Goal: Information Seeking & Learning: Learn about a topic

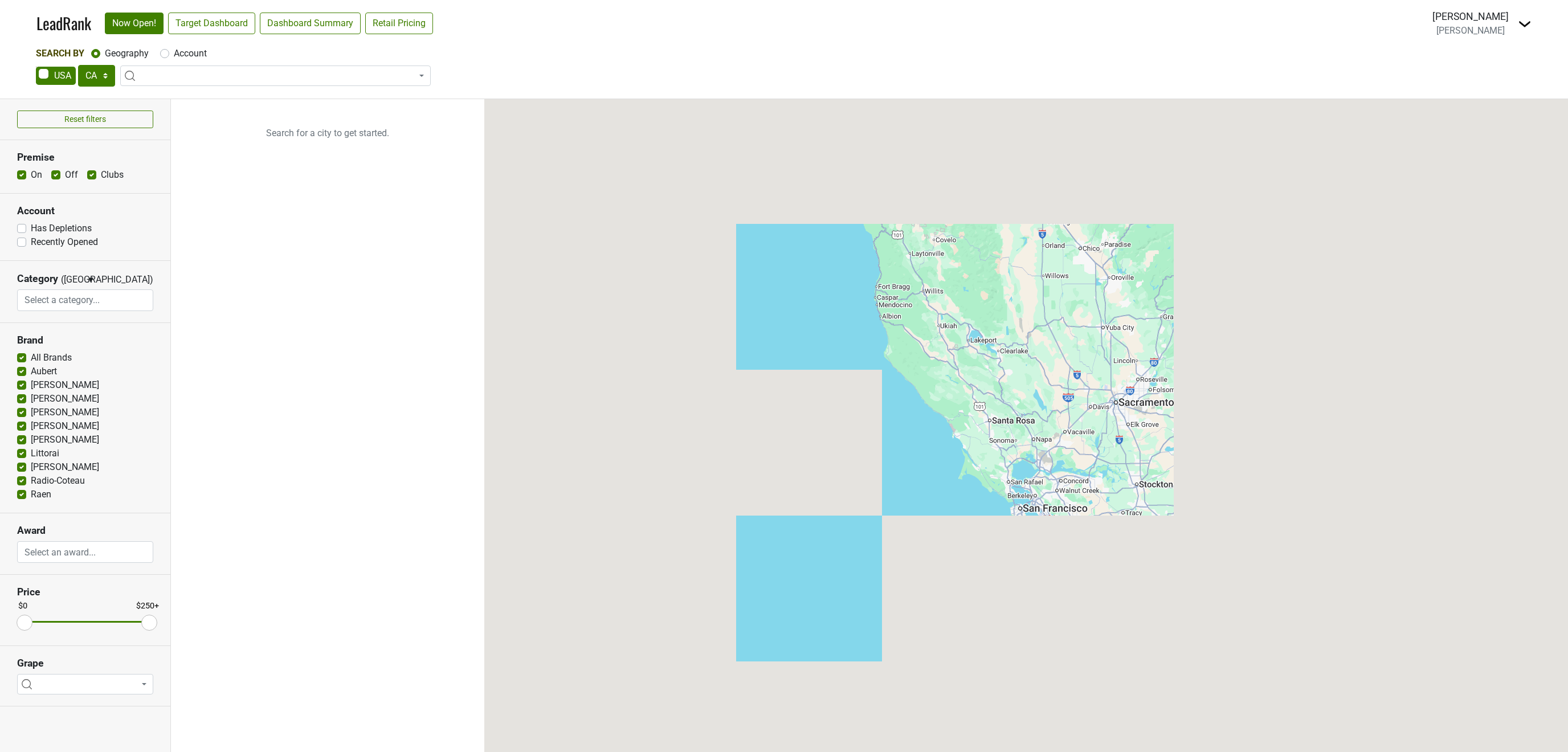
select select "CA"
select select
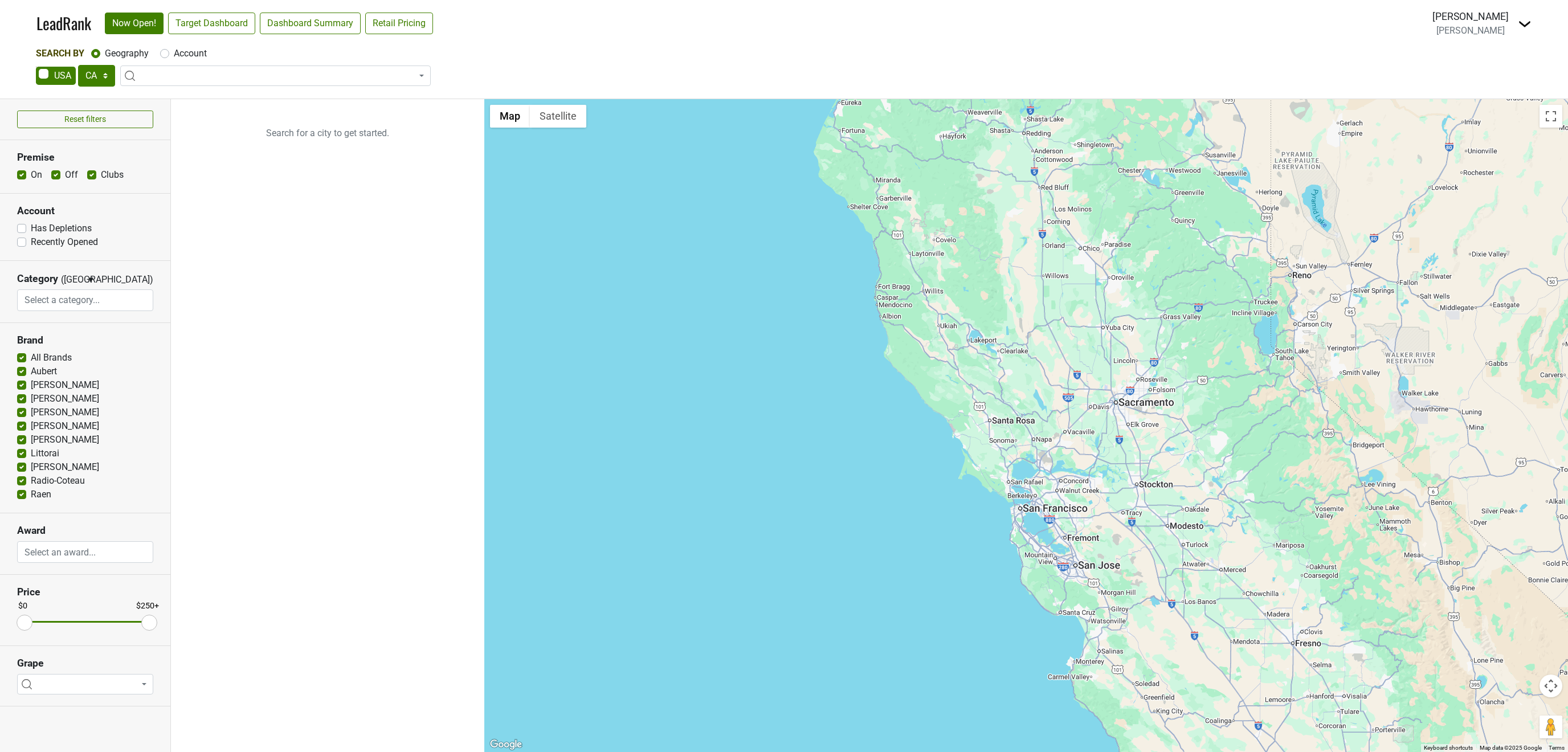
click at [173, 53] on label "Account" at bounding box center [190, 53] width 33 height 14
click at [167, 53] on input "Account" at bounding box center [164, 52] width 9 height 12
radio input "true"
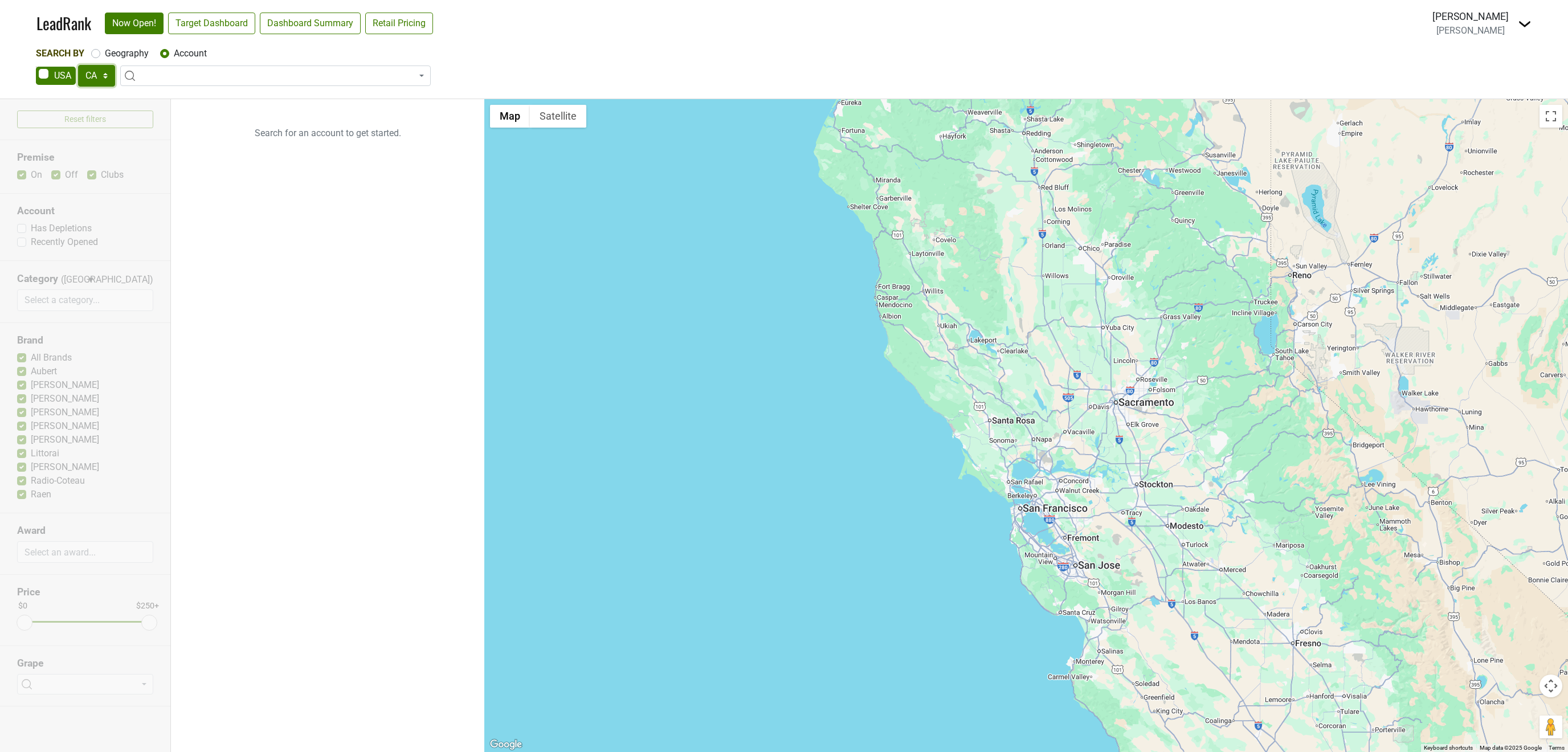
select select "CT"
click option "CT" at bounding box center [0, 0] width 0 height 0
click at [78, 65] on select "AK AL AR AZ CA CO CT DC DE FL GA HI IA ID IL IN KS KY LA MA MD ME MI MN MO MS M…" at bounding box center [96, 76] width 37 height 22
click option "CT" at bounding box center [0, 0] width 0 height 0
click at [98, 138] on div "Reset filters Premise On Off Clubs Account Has Depletions Recently Opened Categ…" at bounding box center [85, 426] width 171 height 653
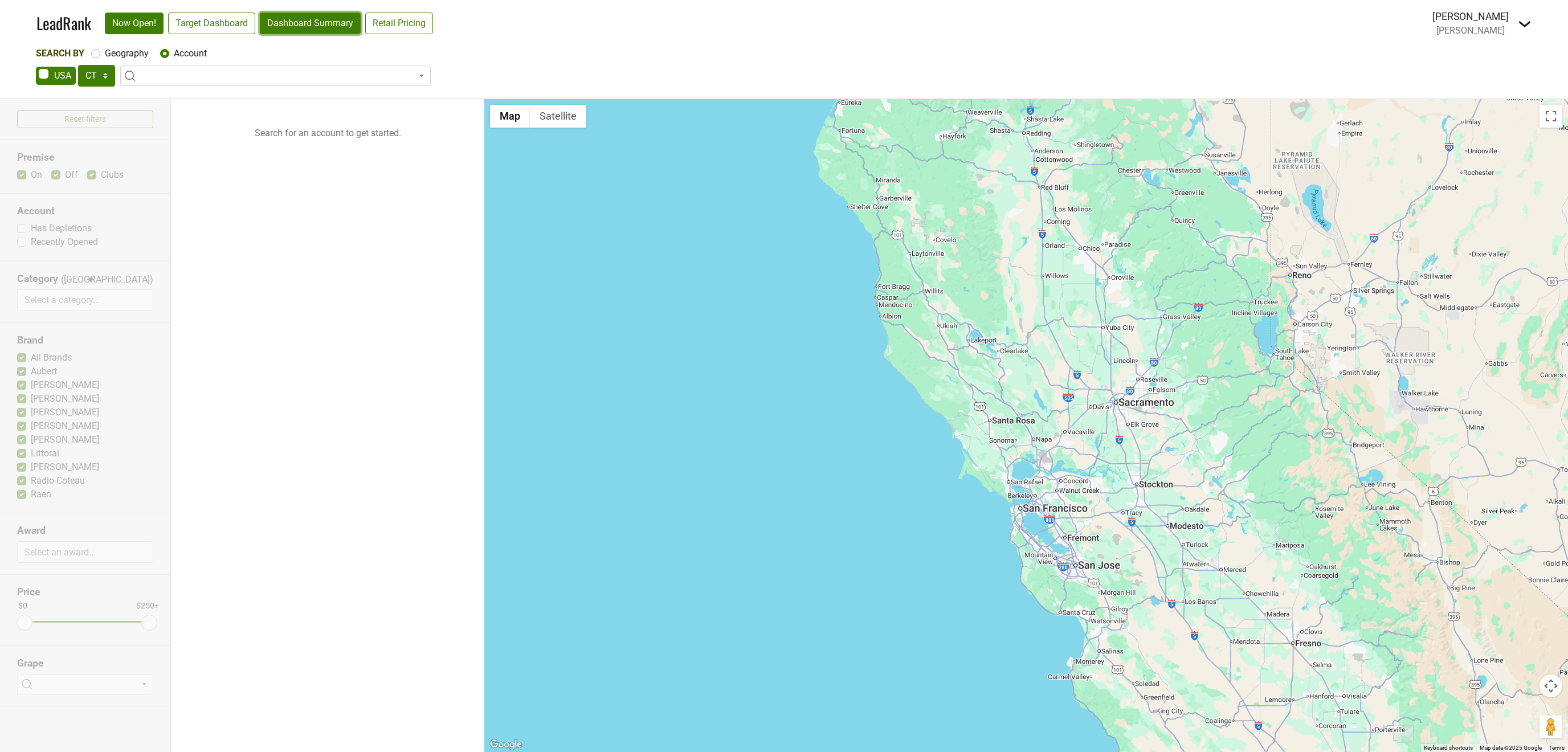
click at [289, 21] on link "Dashboard Summary" at bounding box center [310, 23] width 101 height 22
click at [120, 239] on div "Reset filters Premise On Off Clubs Account Has Depletions Recently Opened Categ…" at bounding box center [85, 426] width 171 height 653
click at [64, 26] on link "LeadRank" at bounding box center [64, 23] width 55 height 24
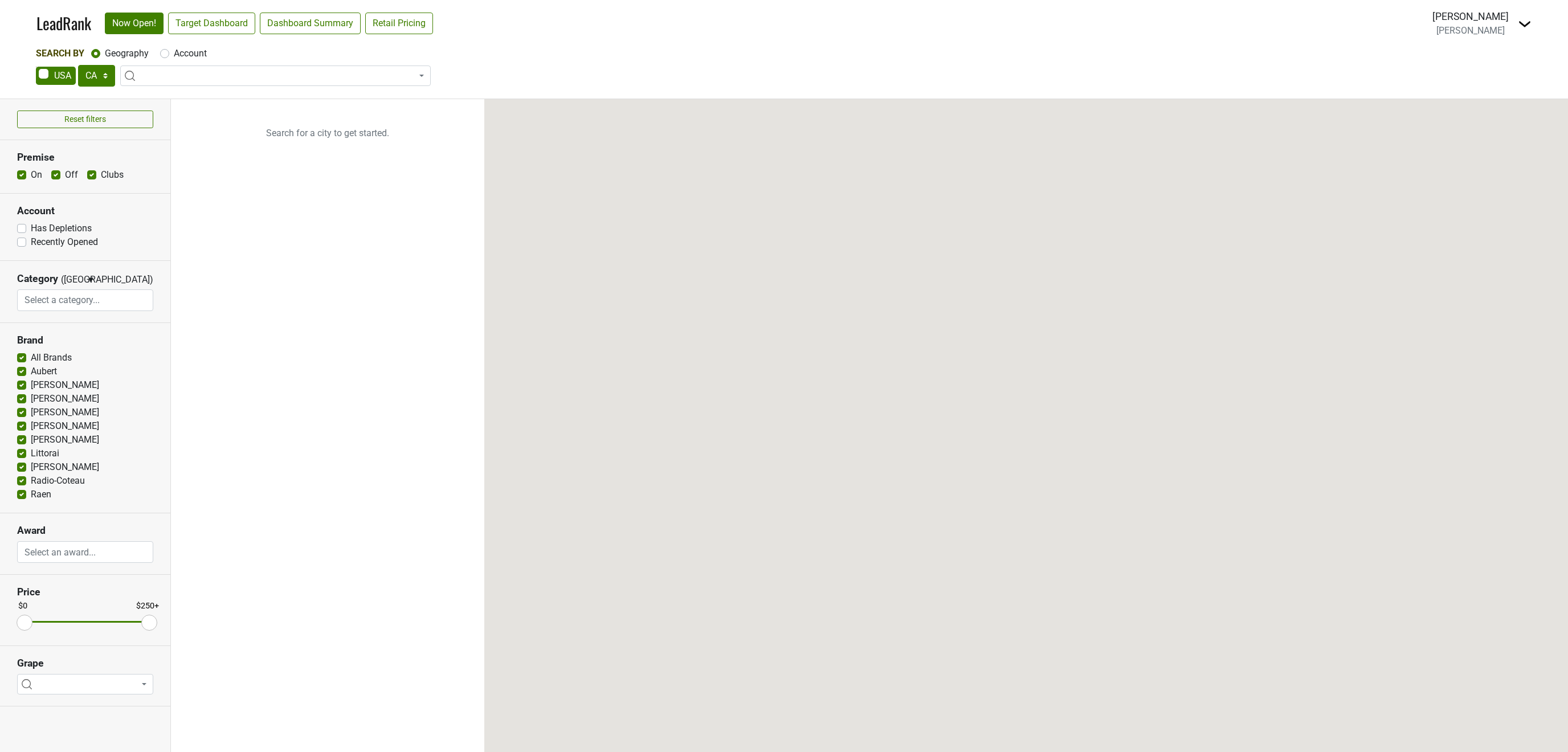
select select "CA"
select select
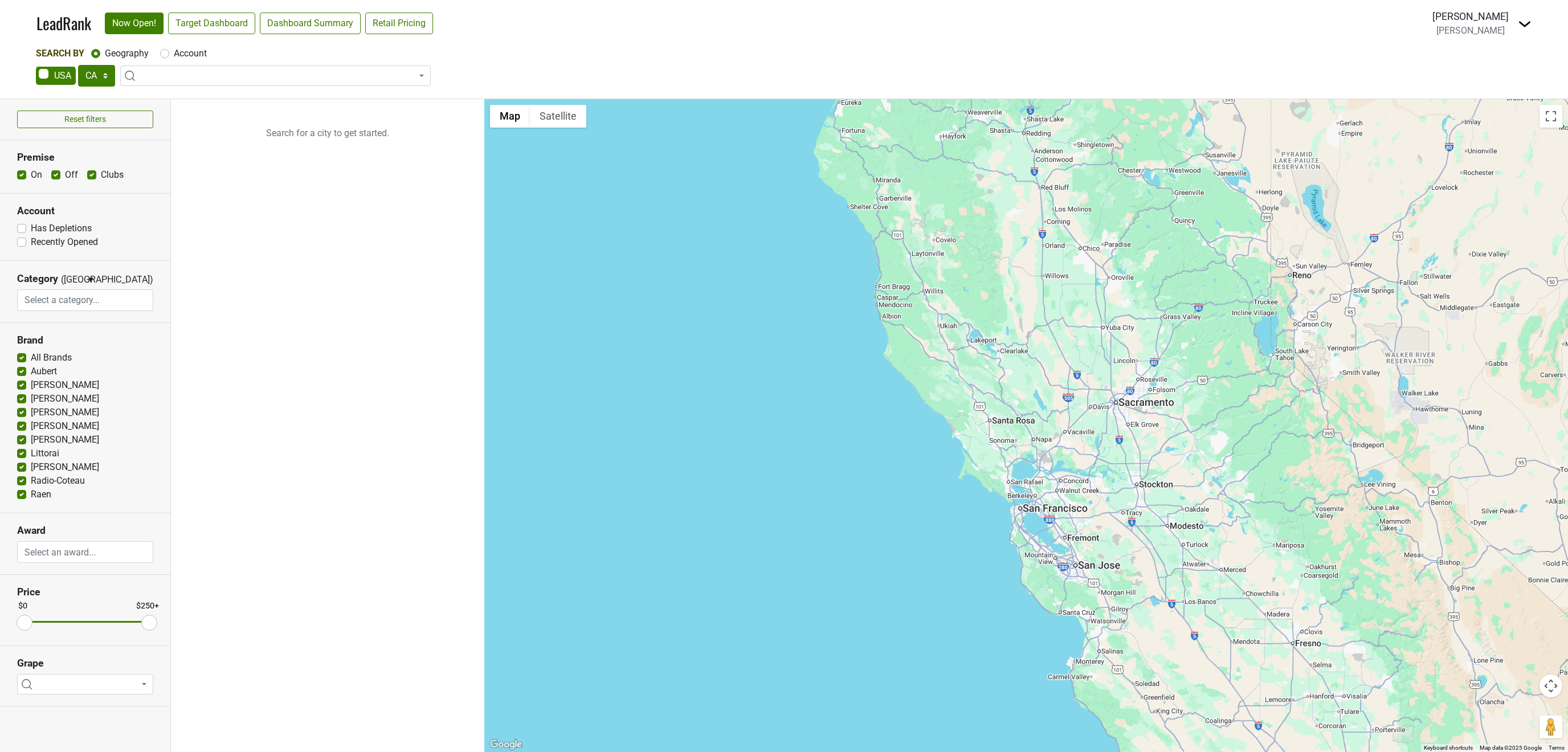
click at [31, 173] on label "On" at bounding box center [36, 175] width 12 height 14
click at [25, 173] on input "On" at bounding box center [21, 173] width 9 height 12
checkbox input "false"
click at [86, 172] on div "On Off Clubs" at bounding box center [85, 175] width 136 height 14
click at [101, 176] on label "Clubs" at bounding box center [112, 175] width 23 height 14
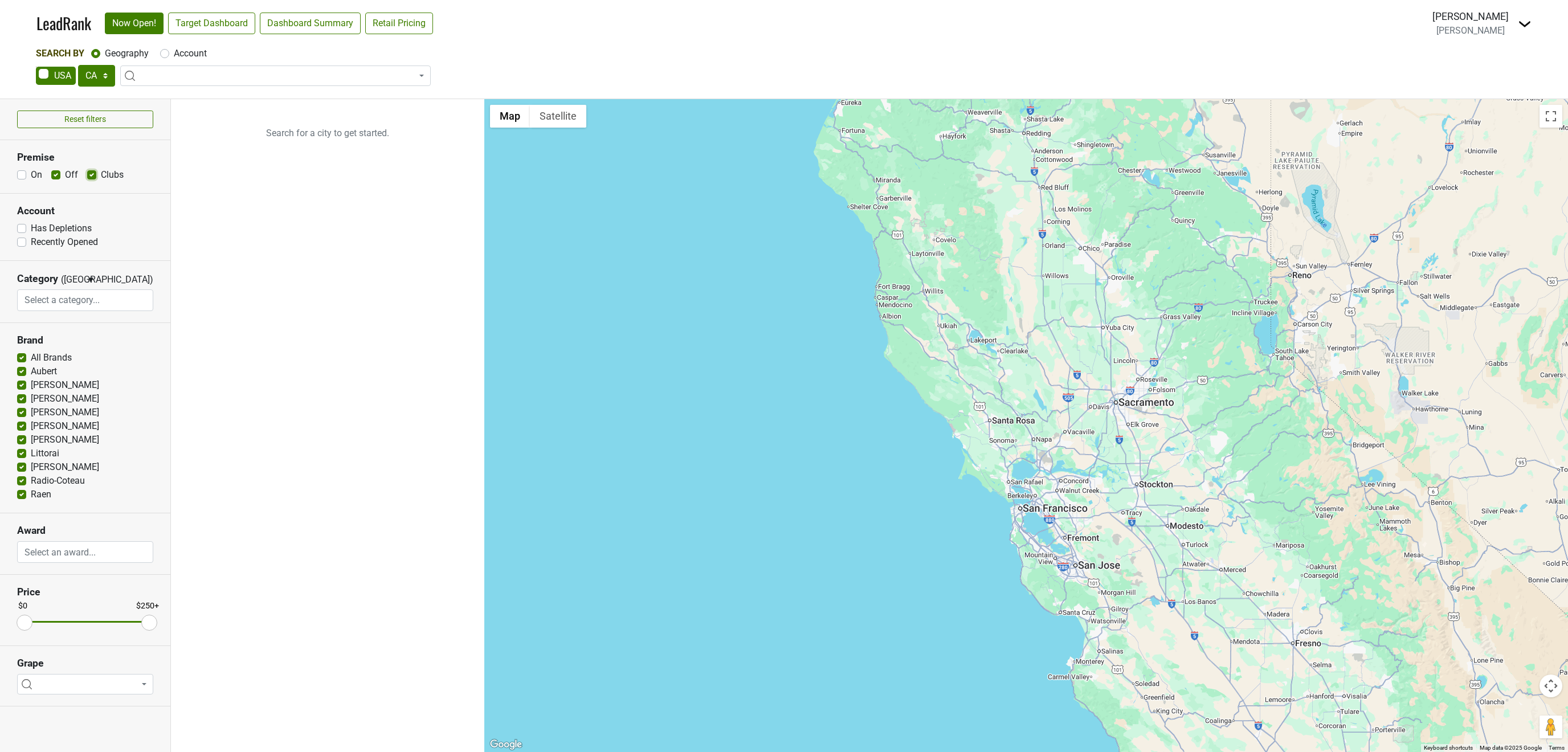
click at [91, 176] on input "Clubs" at bounding box center [92, 173] width 9 height 12
checkbox input "false"
click at [31, 362] on label "All Brands" at bounding box center [51, 358] width 41 height 14
click at [19, 362] on input "All Brands" at bounding box center [21, 357] width 9 height 12
checkbox input "false"
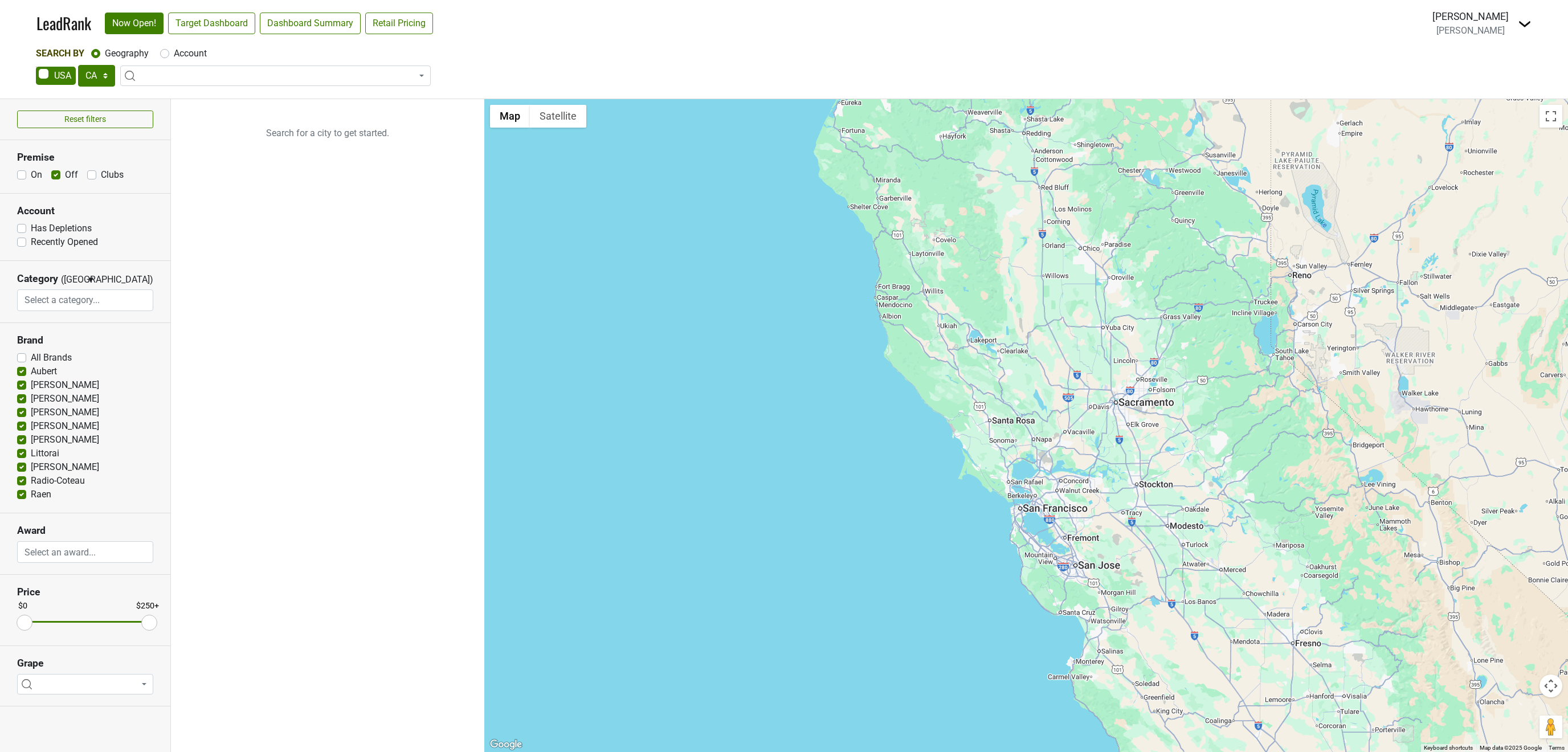
click at [31, 374] on label "Aubert" at bounding box center [44, 372] width 26 height 14
click at [21, 374] on input "Aubert" at bounding box center [21, 370] width 9 height 12
checkbox input "false"
click at [31, 390] on label "Colgin" at bounding box center [65, 385] width 68 height 14
click at [23, 390] on input "Colgin" at bounding box center [21, 384] width 9 height 12
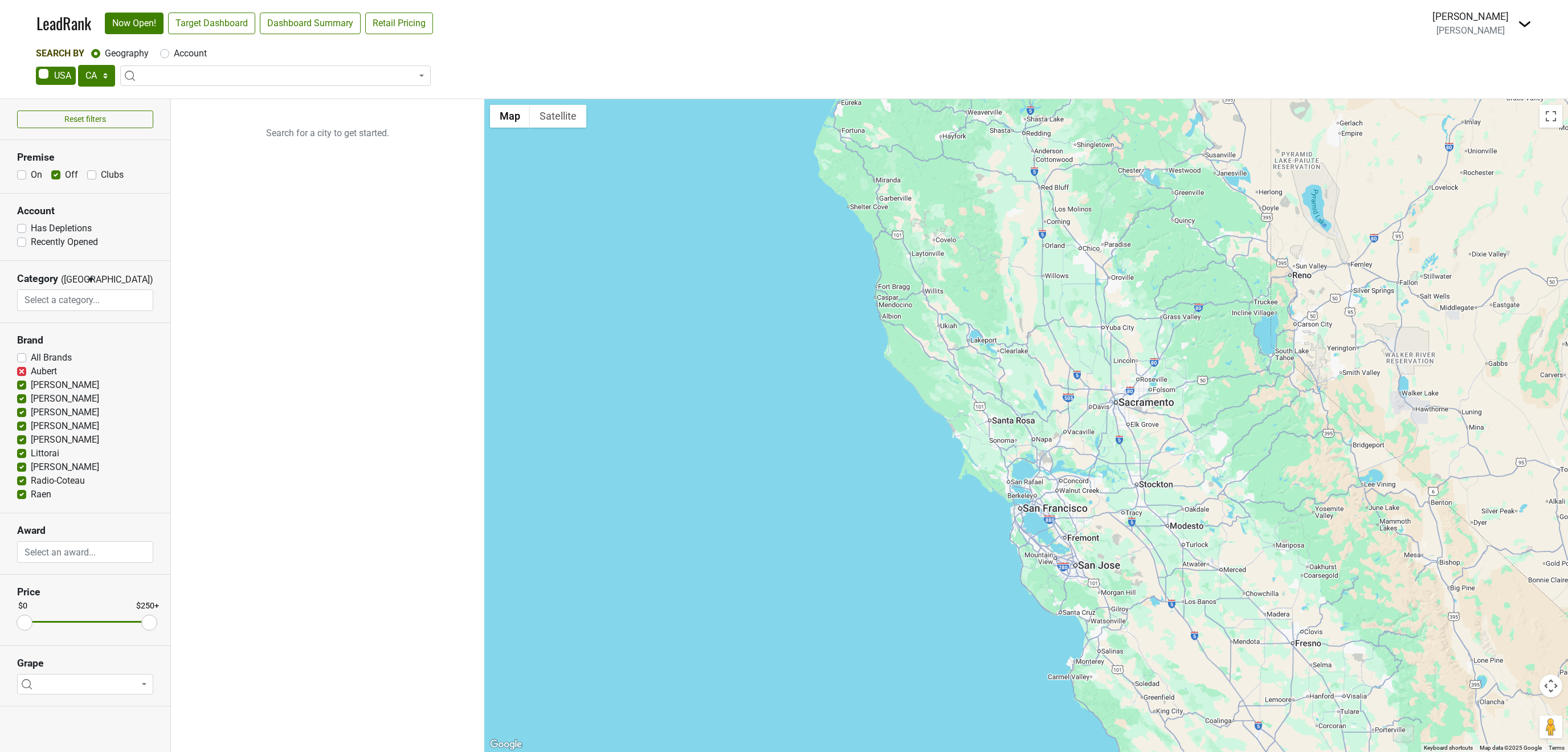
checkbox input "false"
click at [31, 400] on label "Dalla Valle" at bounding box center [65, 399] width 68 height 14
click at [23, 400] on input "Dalla Valle" at bounding box center [21, 398] width 9 height 12
checkbox input "false"
click at [23, 354] on input "All Brands" at bounding box center [21, 357] width 9 height 12
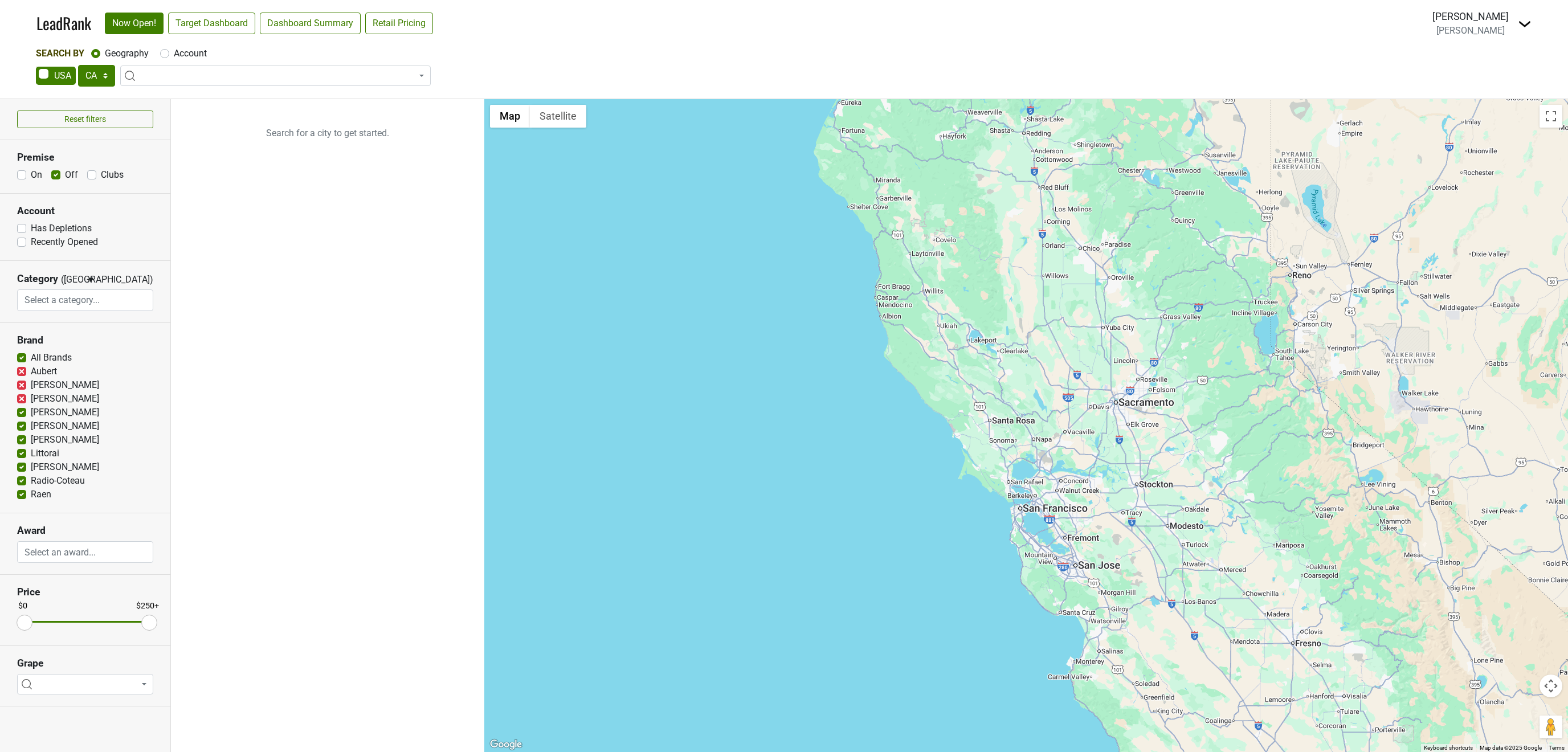
click at [31, 361] on label "All Brands" at bounding box center [51, 358] width 41 height 14
click at [23, 361] on input "All Brands" at bounding box center [21, 357] width 9 height 12
click at [31, 361] on label "All Brands" at bounding box center [51, 358] width 41 height 14
click at [23, 361] on input "All Brands" at bounding box center [21, 357] width 9 height 12
click at [31, 361] on label "All Brands" at bounding box center [51, 358] width 41 height 14
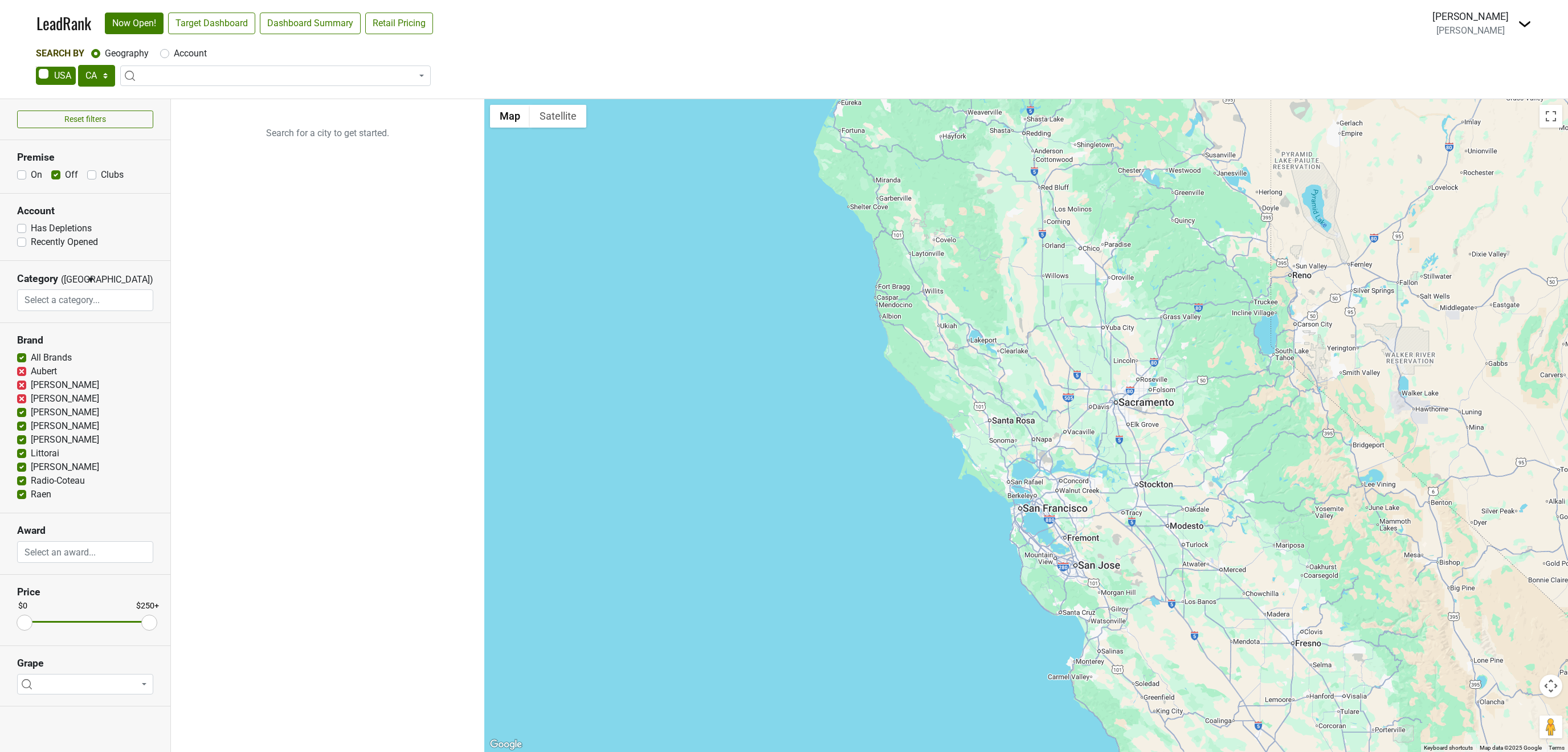
click at [23, 361] on input "All Brands" at bounding box center [21, 357] width 9 height 12
checkbox input "false"
click at [31, 413] on label "Eisele" at bounding box center [65, 413] width 68 height 14
click at [20, 413] on input "Eisele" at bounding box center [21, 411] width 9 height 12
checkbox input "false"
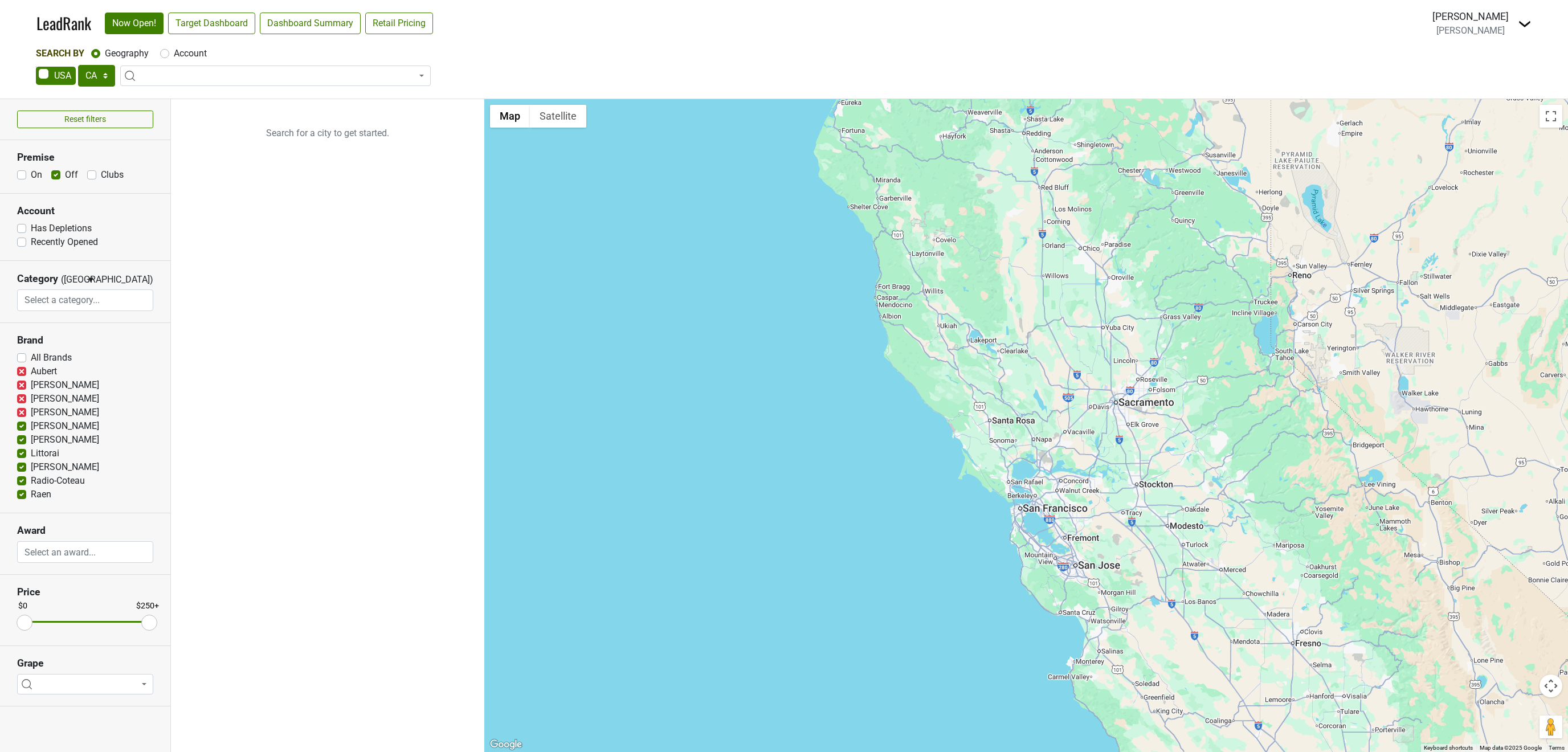
click at [31, 432] on label "Kistler" at bounding box center [65, 426] width 68 height 14
click at [19, 431] on input "Kistler" at bounding box center [21, 425] width 9 height 12
checkbox input "false"
click at [31, 443] on label "Kosta Browne" at bounding box center [65, 440] width 68 height 14
click at [19, 443] on input "Kosta Browne" at bounding box center [21, 438] width 9 height 12
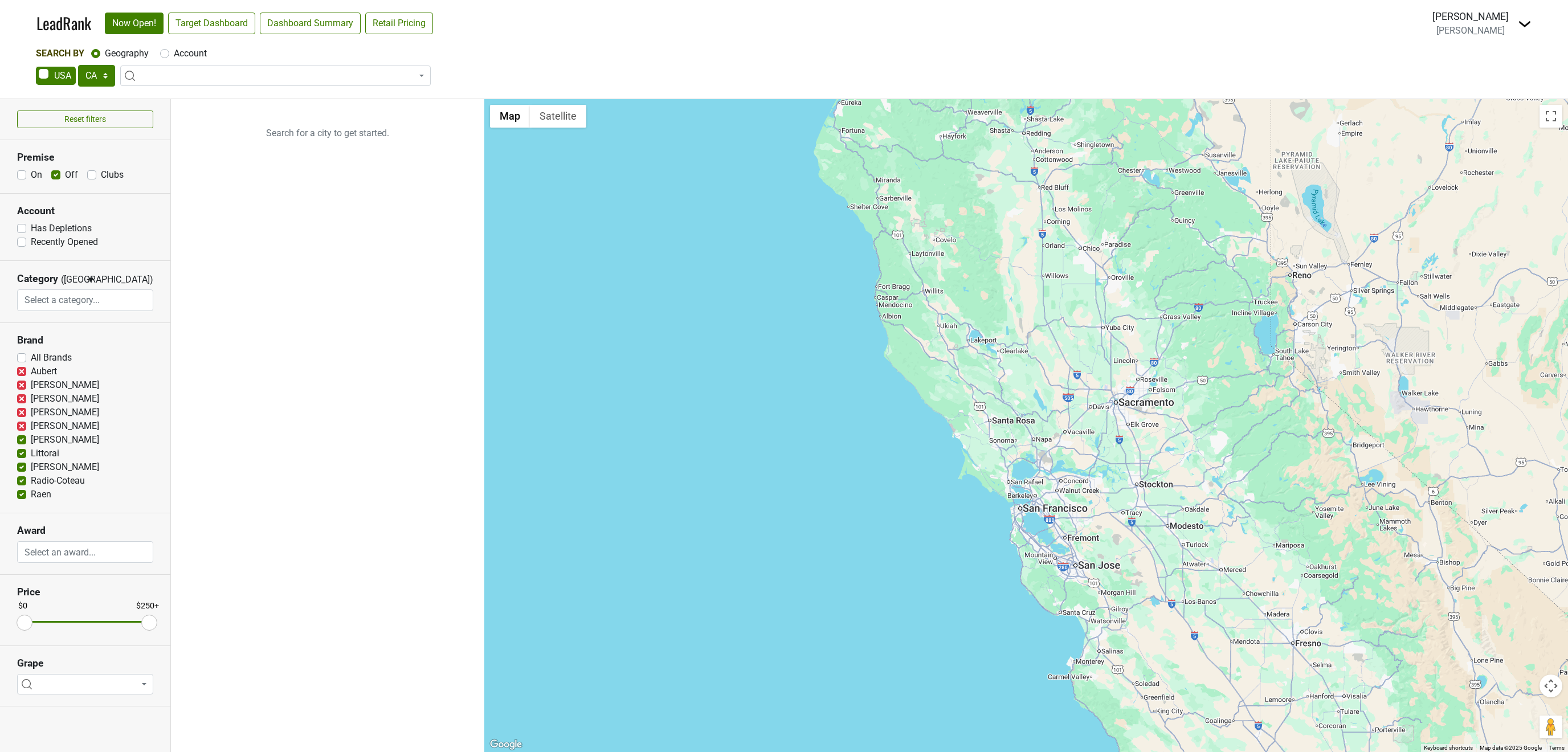
checkbox input "false"
click at [31, 456] on label "Littorai" at bounding box center [45, 454] width 29 height 14
click at [21, 456] on input "Littorai" at bounding box center [21, 452] width 9 height 12
checkbox input "false"
click at [31, 482] on label "Radio-Coteau" at bounding box center [57, 481] width 54 height 14
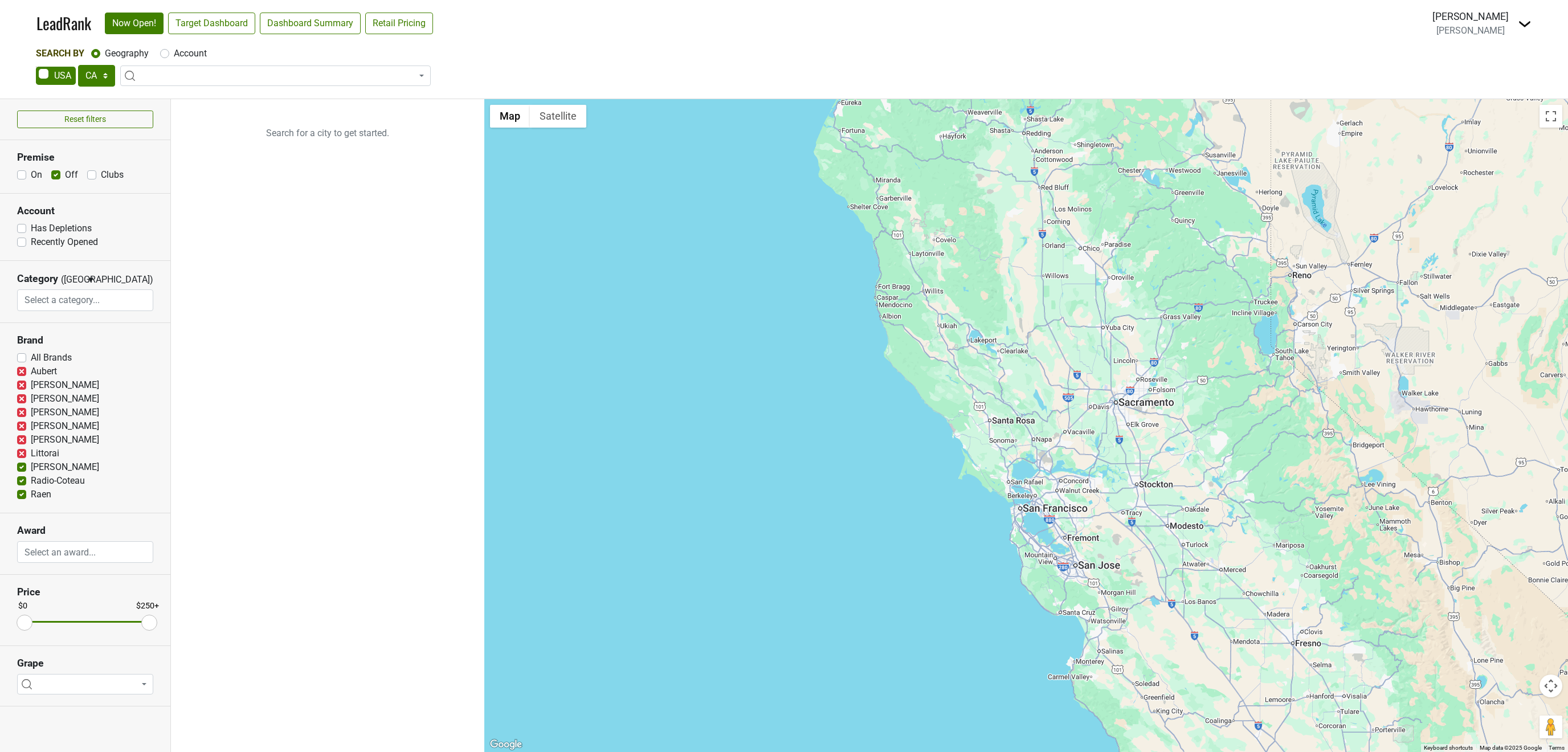
click at [19, 482] on input "Radio-Coteau" at bounding box center [21, 479] width 9 height 12
checkbox input "false"
click at [31, 497] on label "Raen" at bounding box center [41, 495] width 20 height 14
click at [23, 497] on input "Raen" at bounding box center [21, 493] width 9 height 12
checkbox input "false"
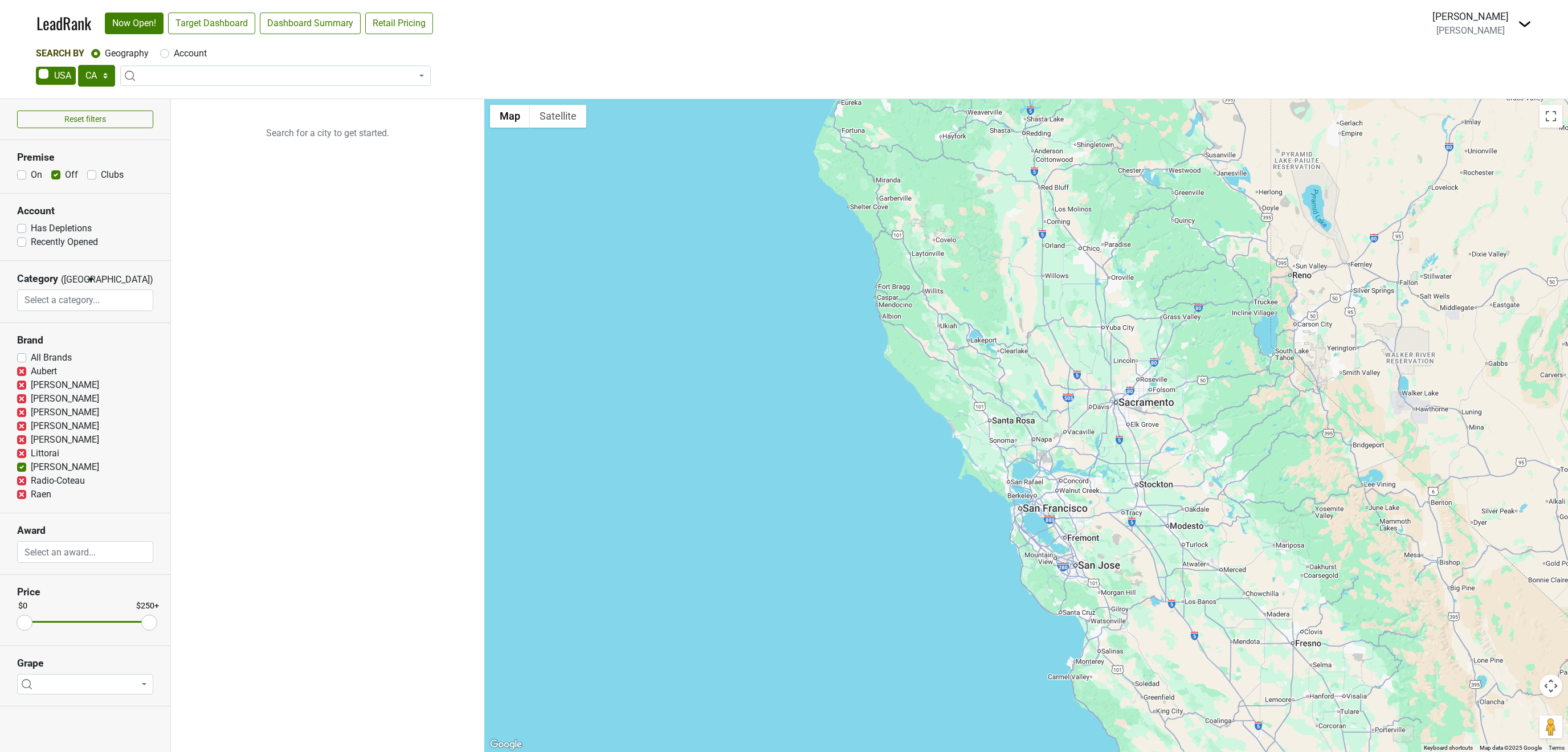
click at [31, 229] on label "Has Depletions" at bounding box center [61, 229] width 61 height 14
click at [21, 229] on input "Has Depletions" at bounding box center [21, 227] width 9 height 12
checkbox input "true"
click at [68, 303] on input "search" at bounding box center [85, 301] width 135 height 22
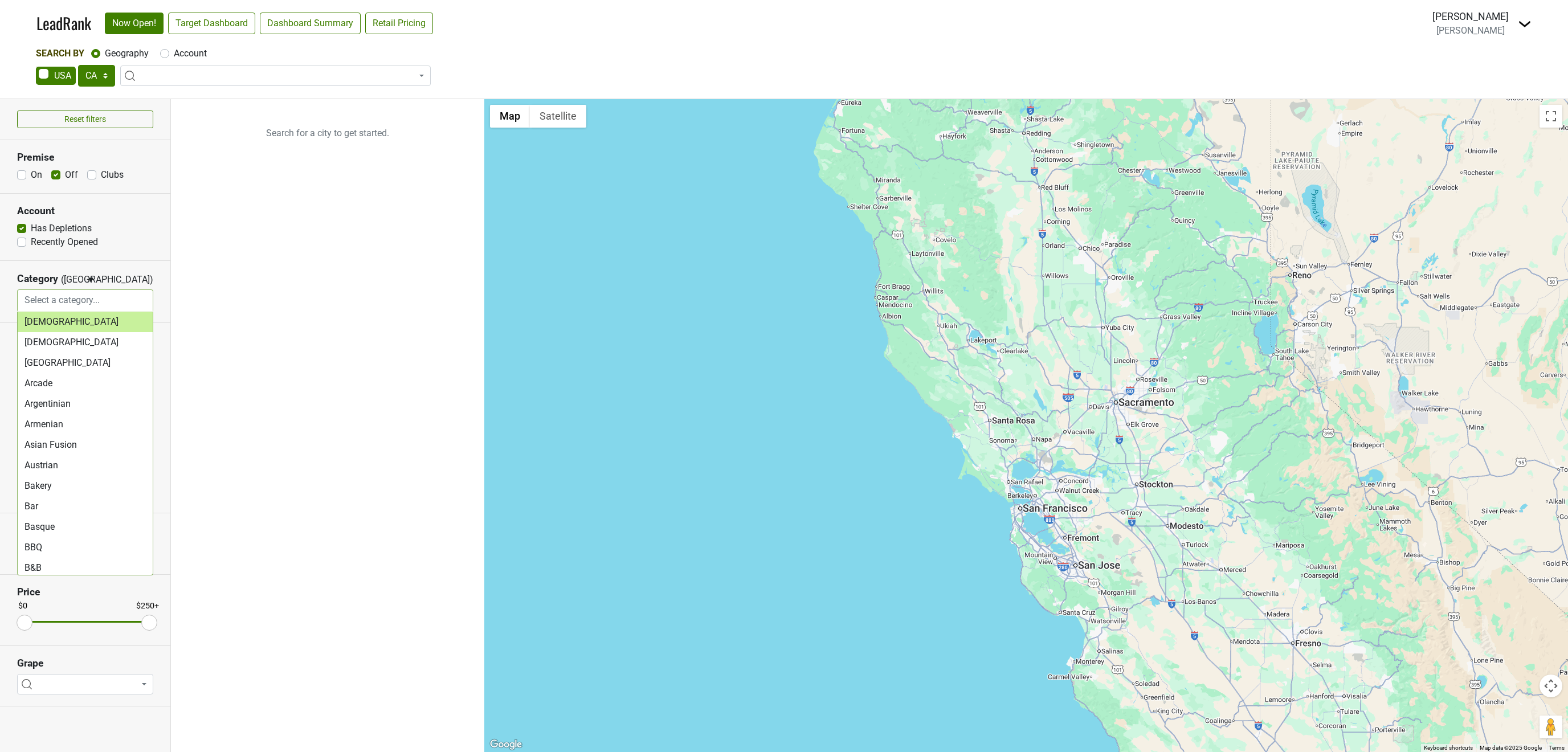
click at [68, 303] on input "search" at bounding box center [85, 301] width 135 height 22
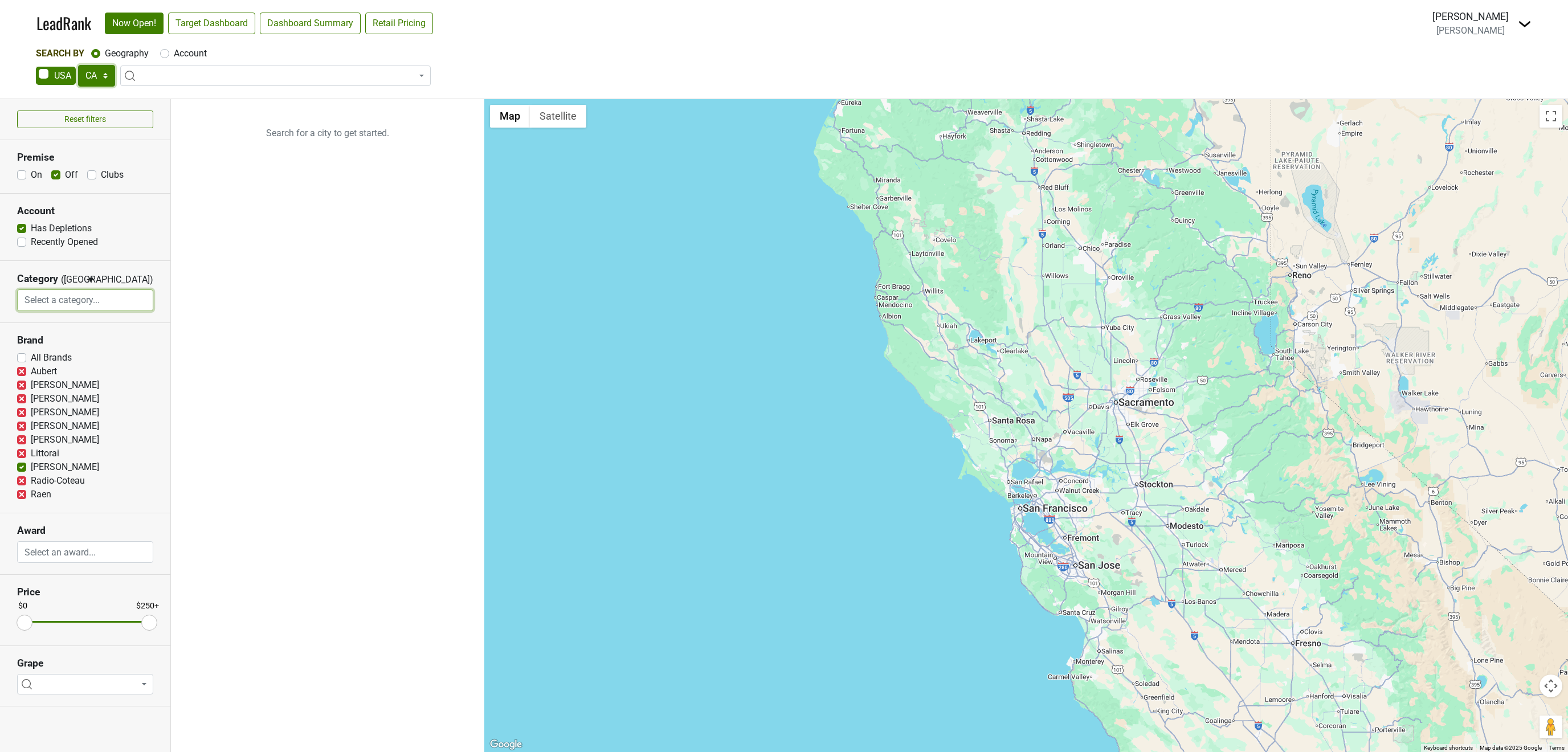
click at [78, 65] on select "AK AL AR AZ CA CO CT DC DE FL GA HI IA ID IL IN KS KY LA MA MD ME MI MN MO MS M…" at bounding box center [96, 76] width 37 height 22
select select "CT"
click option "CT" at bounding box center [0, 0] width 0 height 0
click at [185, 55] on label "Account" at bounding box center [190, 53] width 33 height 14
click at [169, 55] on input "Account" at bounding box center [164, 52] width 9 height 12
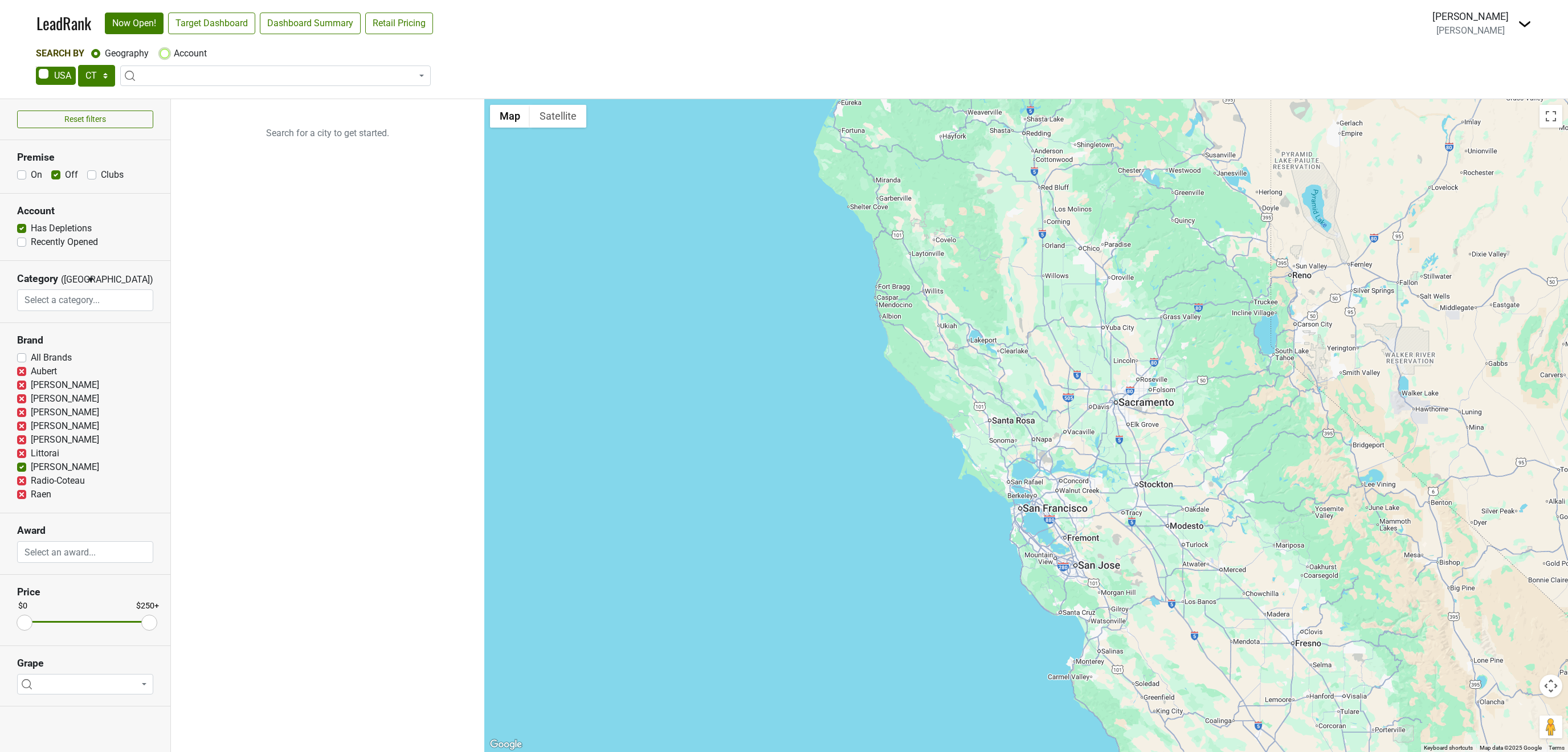
radio input "true"
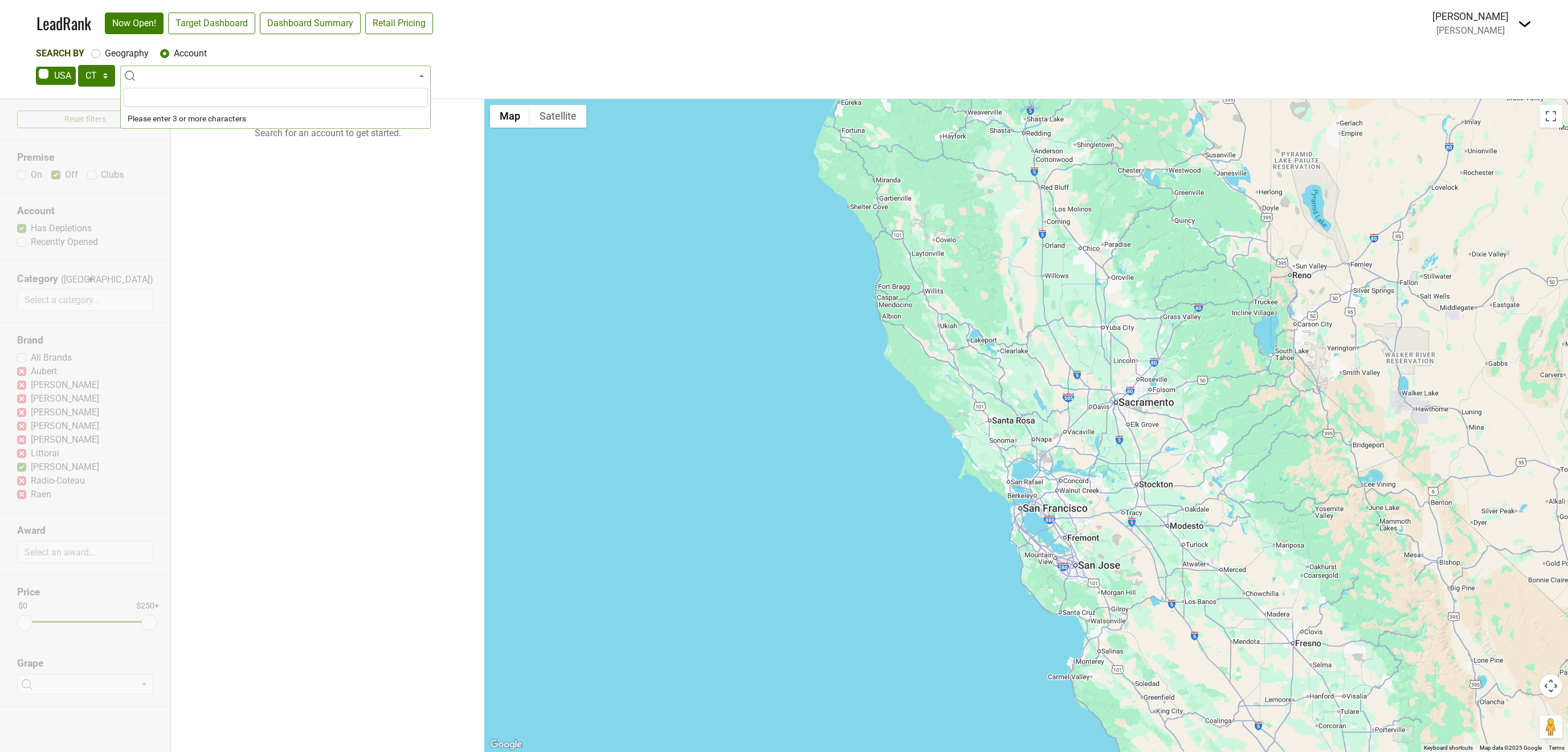
click at [1522, 25] on img at bounding box center [1525, 24] width 14 height 14
click at [1497, 60] on link "Open Breakdown" at bounding box center [1483, 64] width 96 height 18
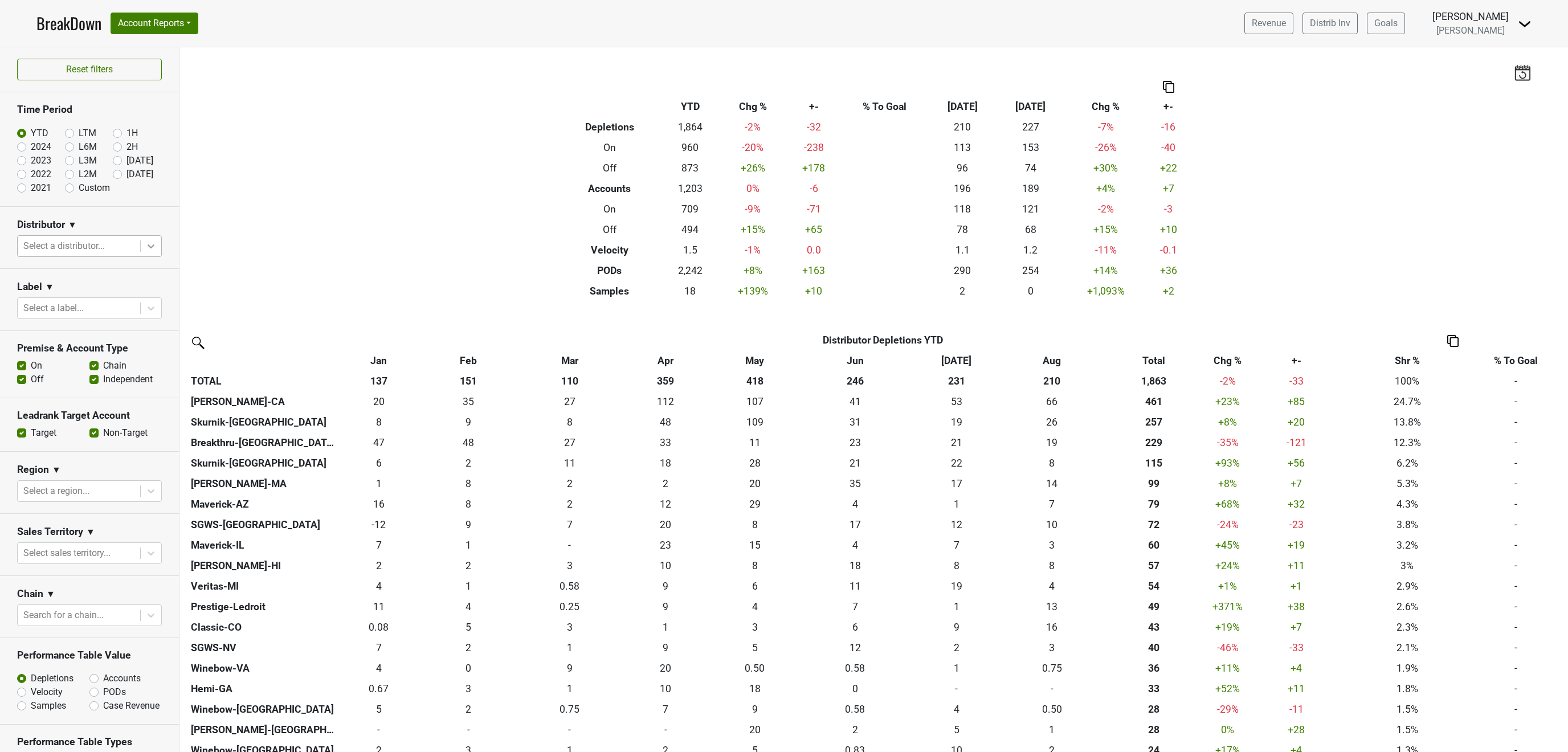
click at [153, 251] on icon at bounding box center [151, 246] width 12 height 12
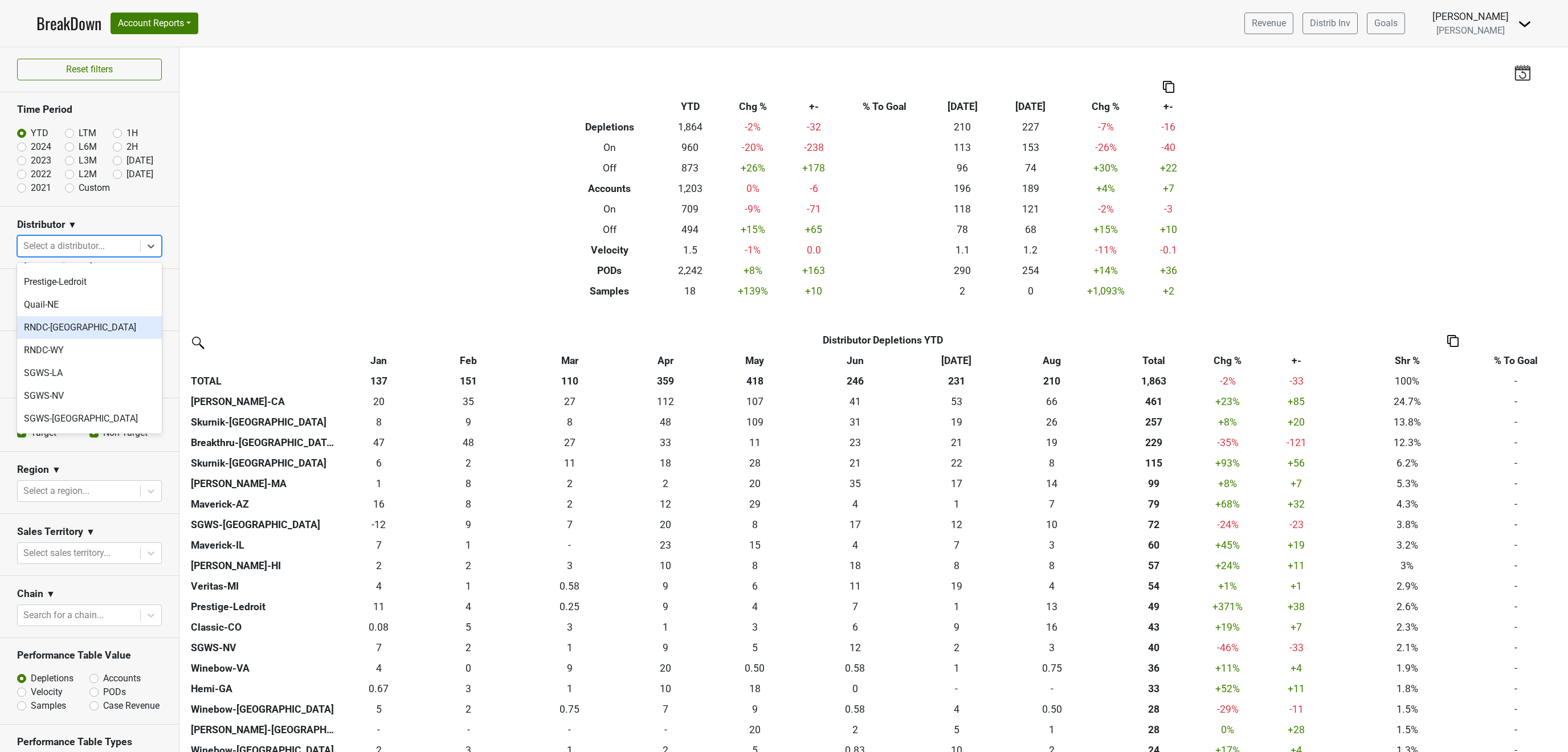
scroll to position [411, 0]
click at [80, 410] on div "Skurnik-[GEOGRAPHIC_DATA]" at bounding box center [89, 421] width 145 height 23
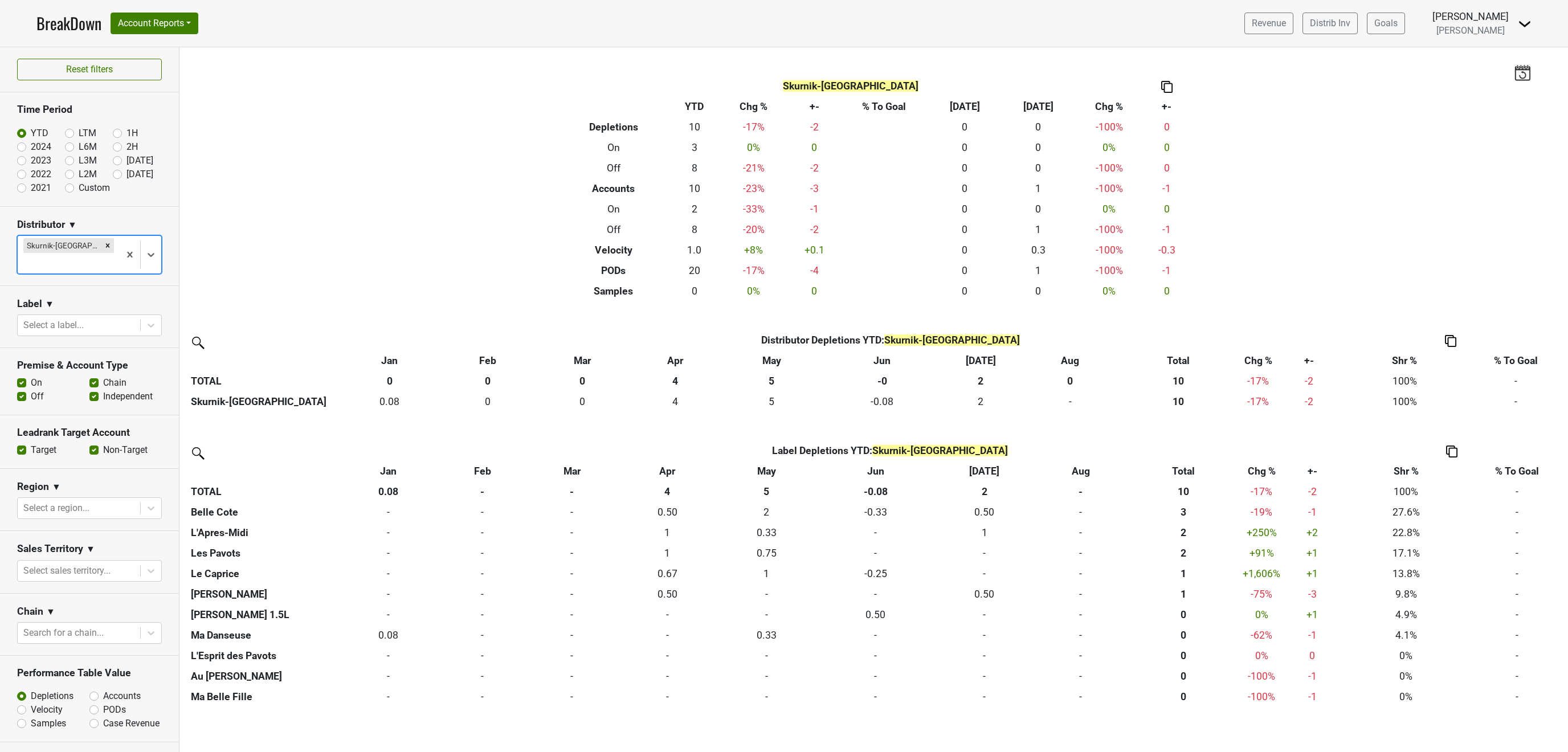
click at [31, 376] on label "On" at bounding box center [36, 383] width 12 height 14
click at [23, 376] on input "On" at bounding box center [21, 382] width 9 height 12
checkbox input "false"
click at [103, 690] on label "Accounts" at bounding box center [122, 697] width 38 height 14
click at [93, 690] on input "Accounts" at bounding box center [124, 695] width 69 height 12
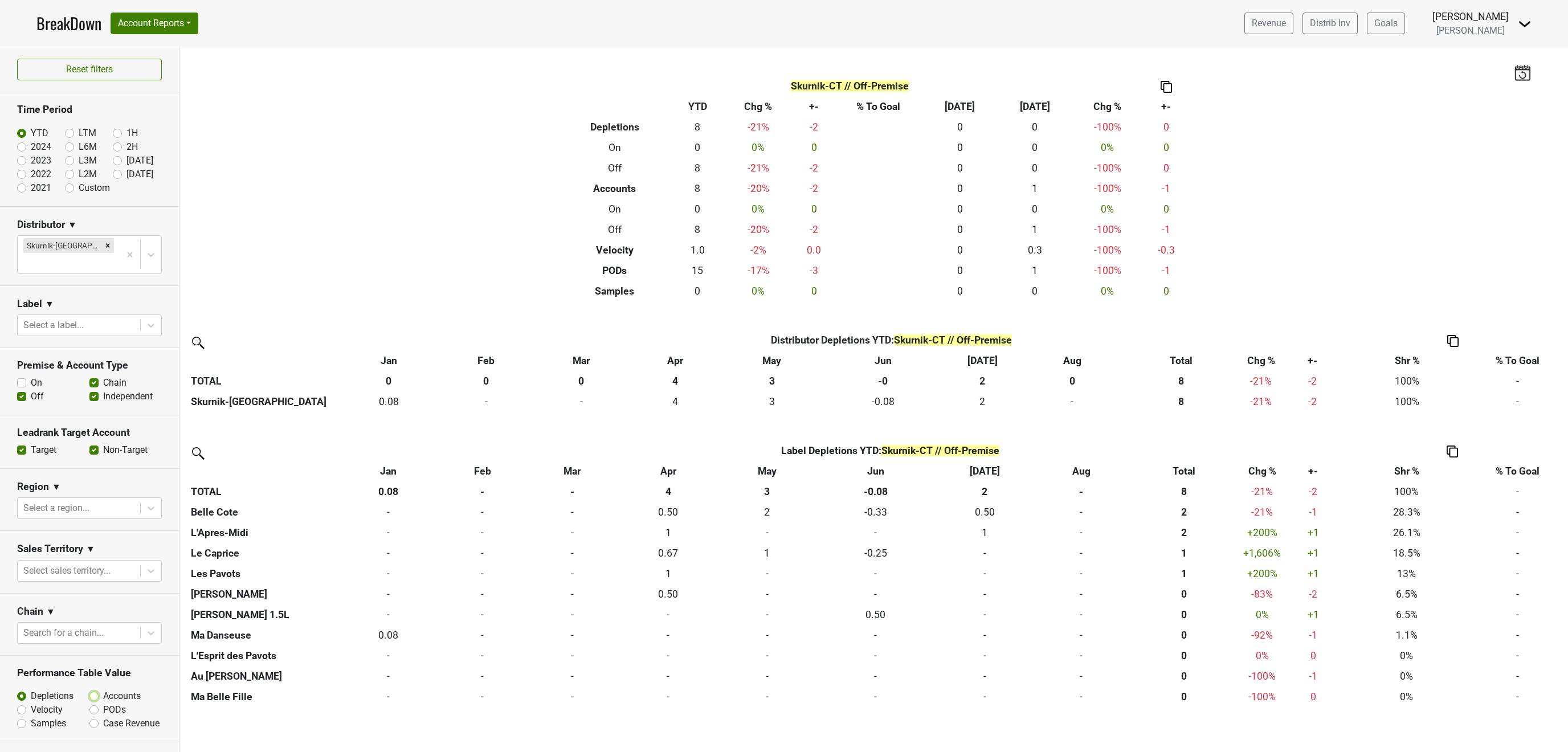
radio input "true"
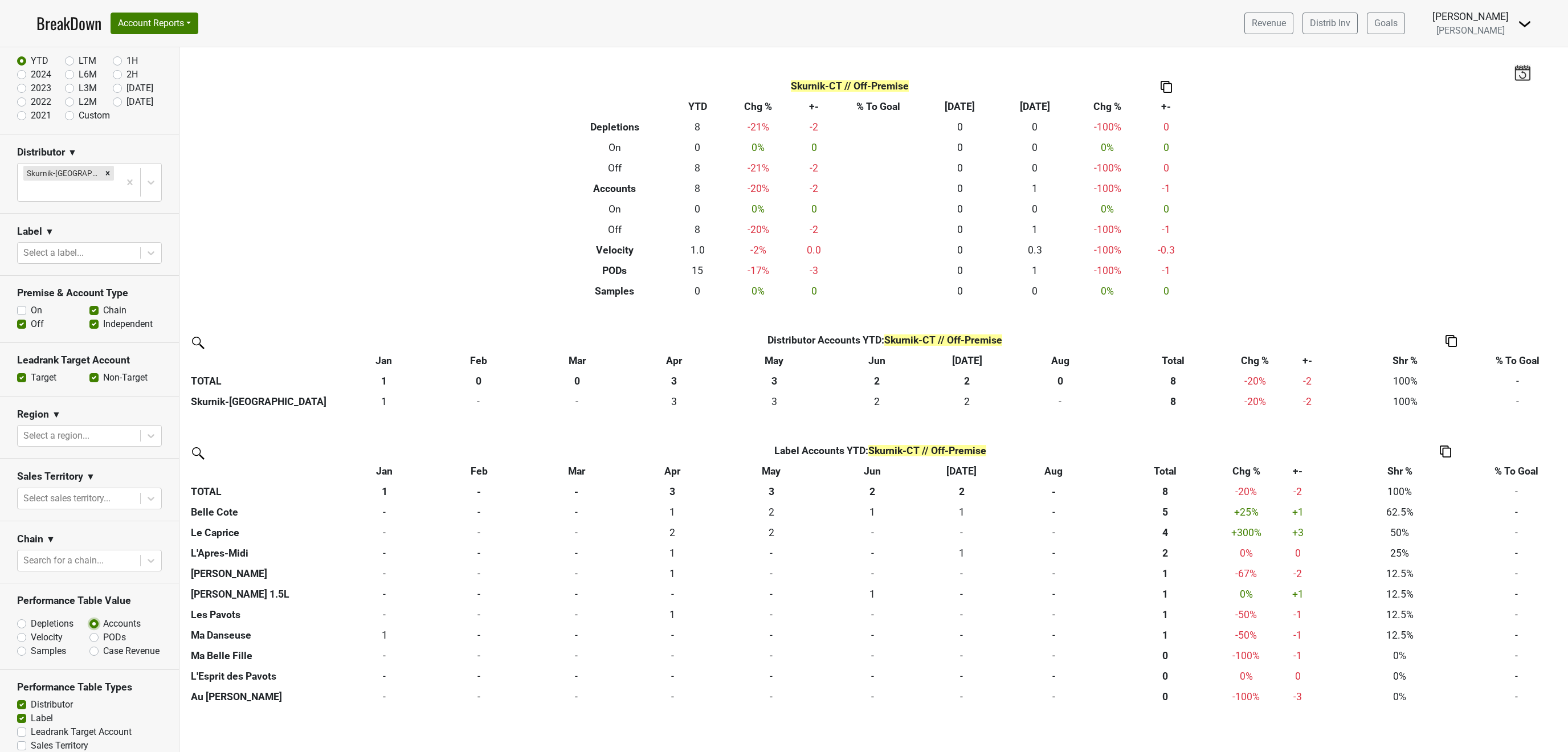
scroll to position [141, 0]
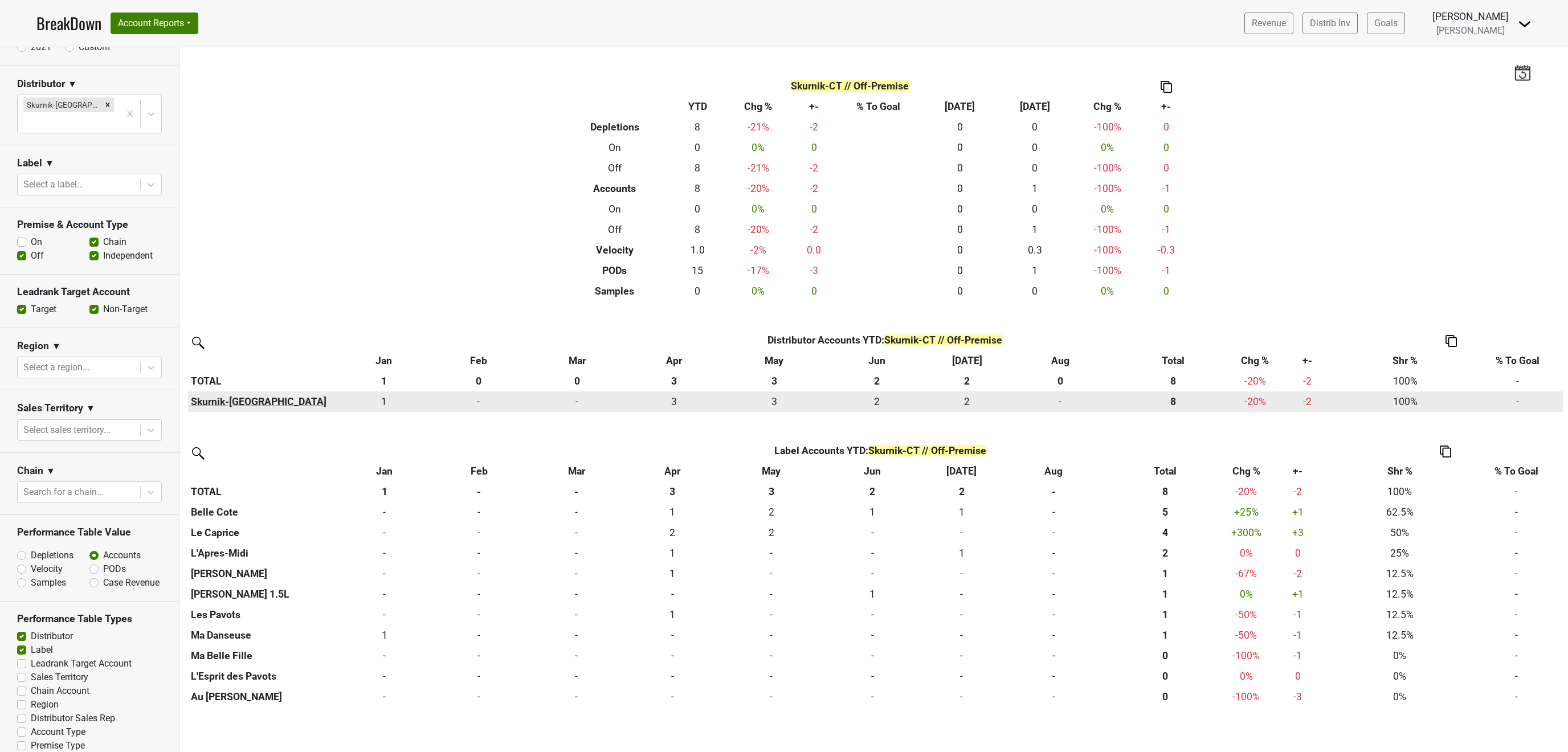
click at [219, 400] on th "Skurnik-[GEOGRAPHIC_DATA]" at bounding box center [262, 402] width 149 height 20
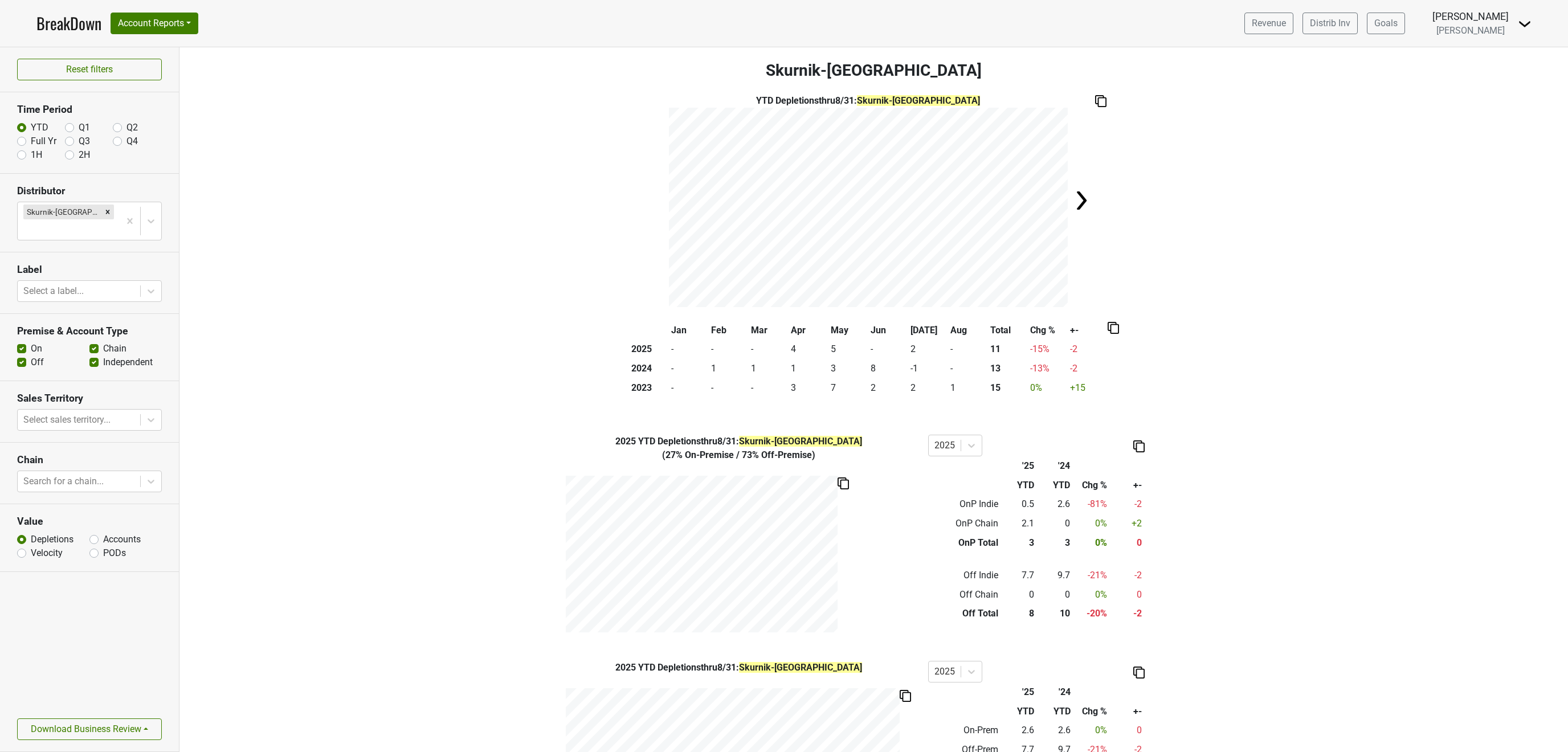
click at [103, 533] on label "Accounts" at bounding box center [122, 540] width 38 height 14
click at [98, 533] on input "Accounts" at bounding box center [94, 538] width 9 height 12
radio input "true"
click at [897, 356] on td "3" at bounding box center [888, 350] width 40 height 19
click at [154, 23] on button "Account Reports" at bounding box center [154, 23] width 87 height 22
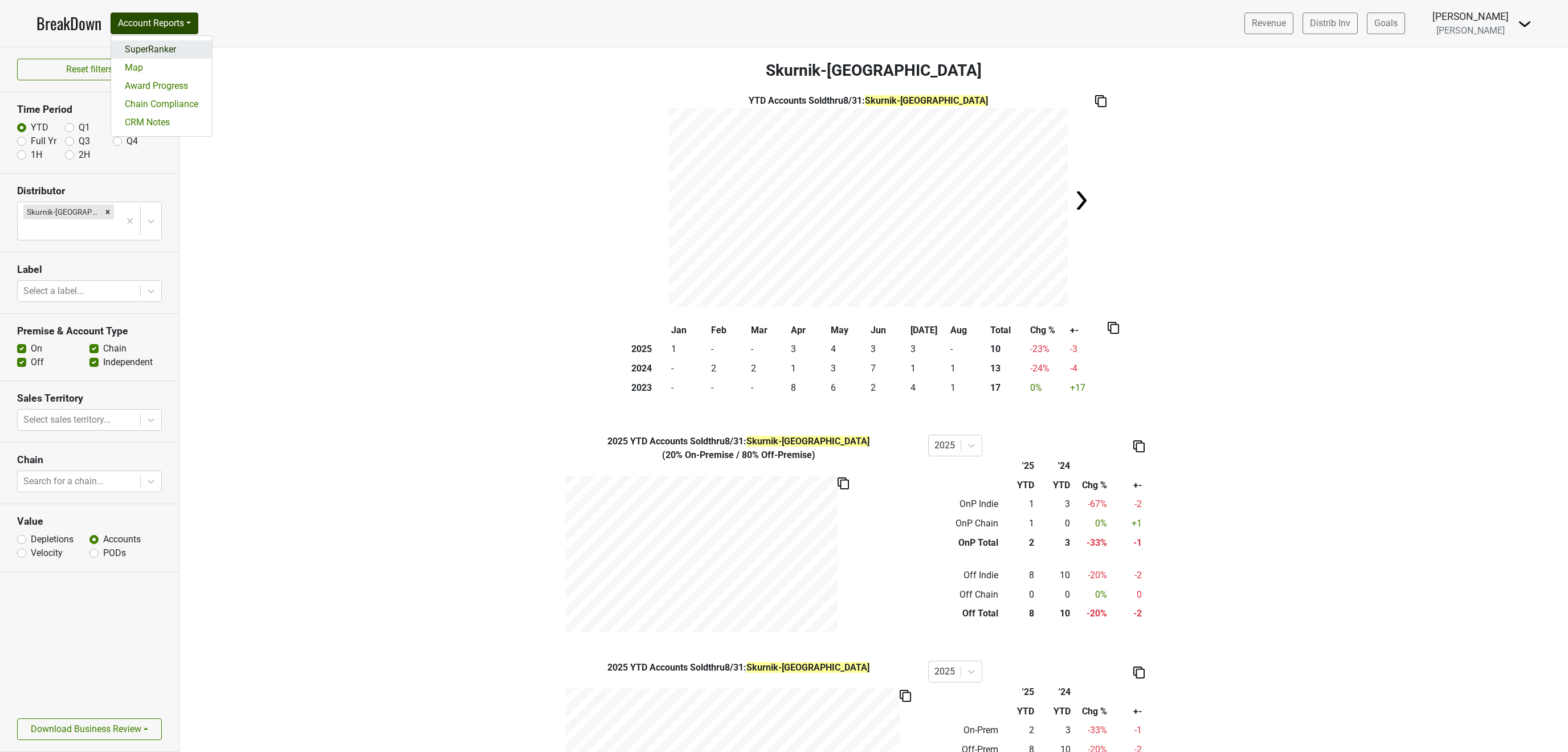
click at [154, 46] on link "SuperRanker" at bounding box center [162, 49] width 101 height 18
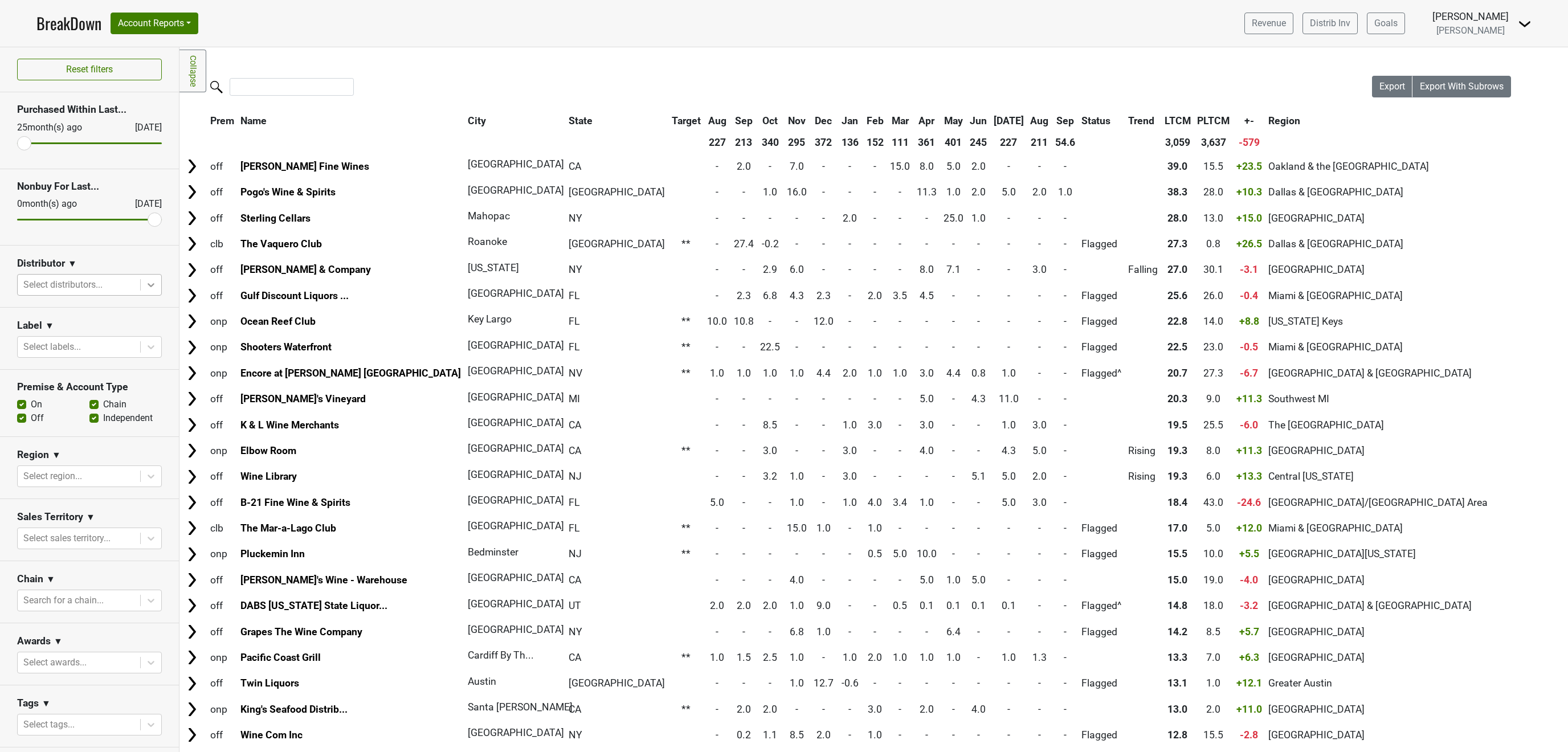
click at [143, 288] on div at bounding box center [151, 285] width 20 height 20
click at [66, 449] on div "Skurnik-[GEOGRAPHIC_DATA]" at bounding box center [89, 460] width 145 height 23
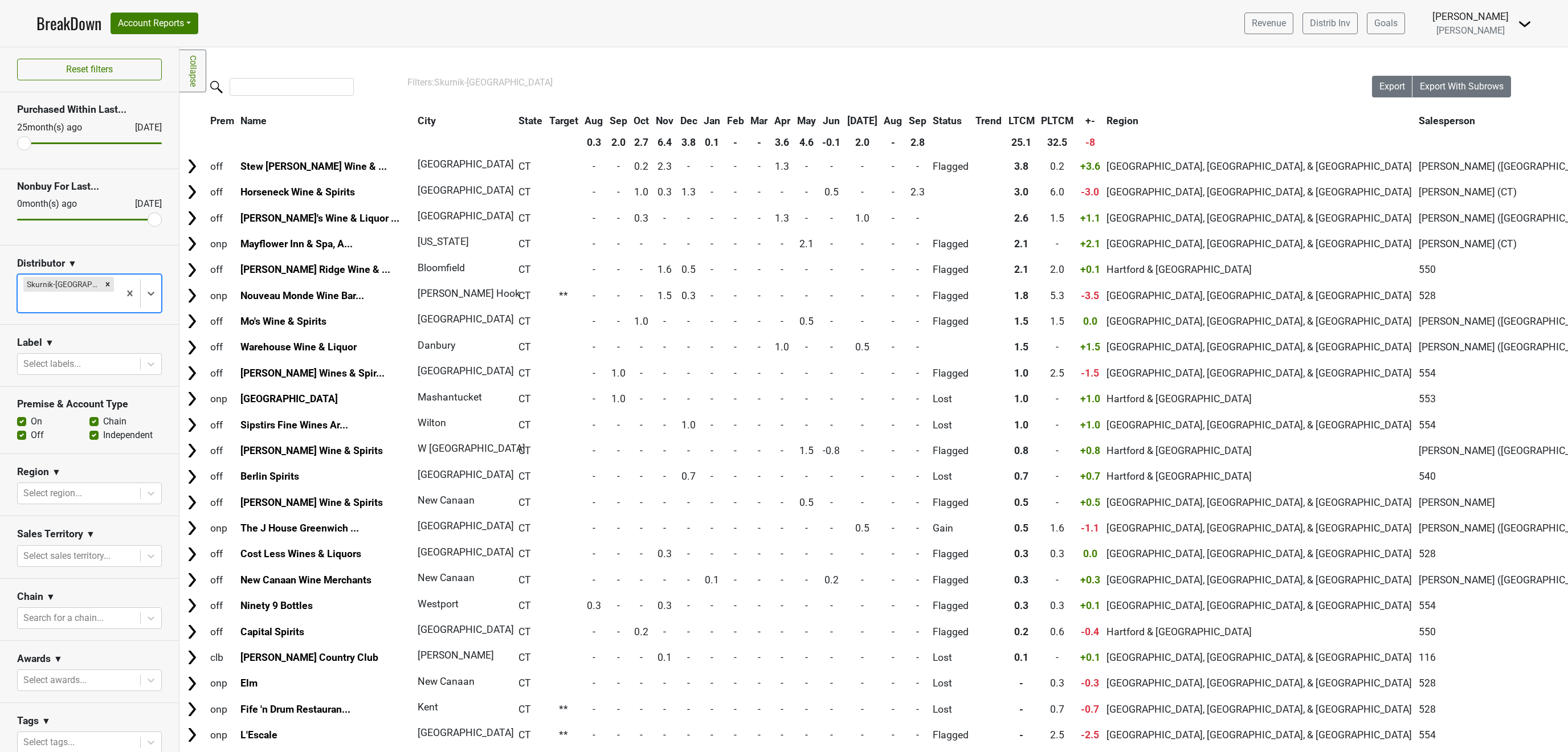
click at [31, 415] on label "On" at bounding box center [36, 421] width 12 height 14
click at [18, 415] on input "On" at bounding box center [21, 420] width 9 height 12
checkbox input "false"
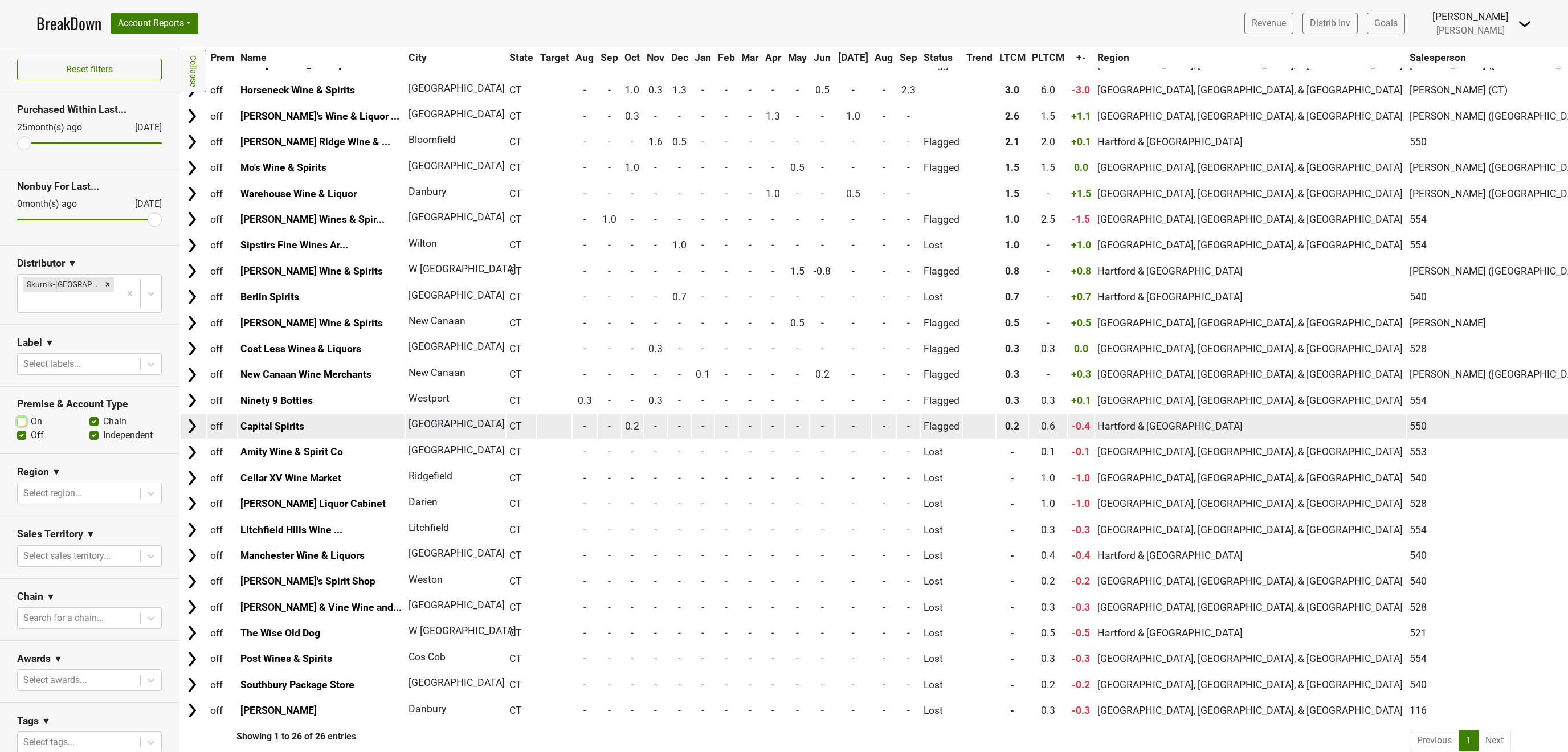
scroll to position [0, 0]
